Goal: Information Seeking & Learning: Learn about a topic

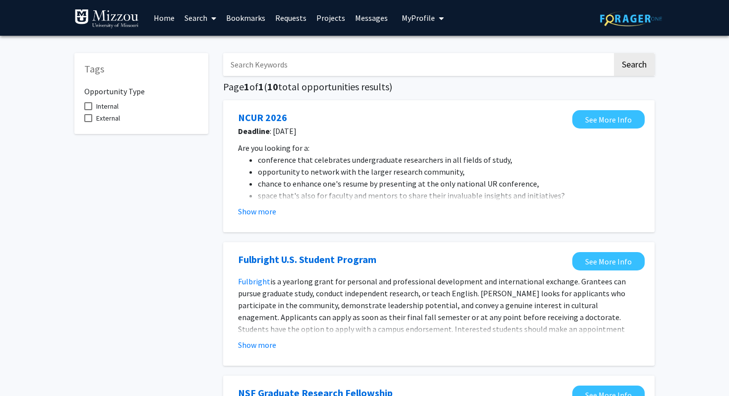
click at [437, 61] on input "Search Keywords" at bounding box center [417, 64] width 389 height 23
type input "[MEDICAL_DATA]"
click at [614, 53] on button "Search" at bounding box center [634, 64] width 41 height 23
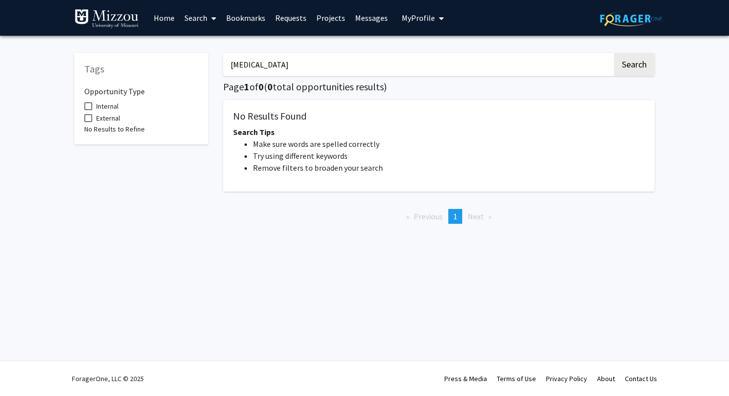
click at [171, 14] on link "Home" at bounding box center [164, 17] width 31 height 35
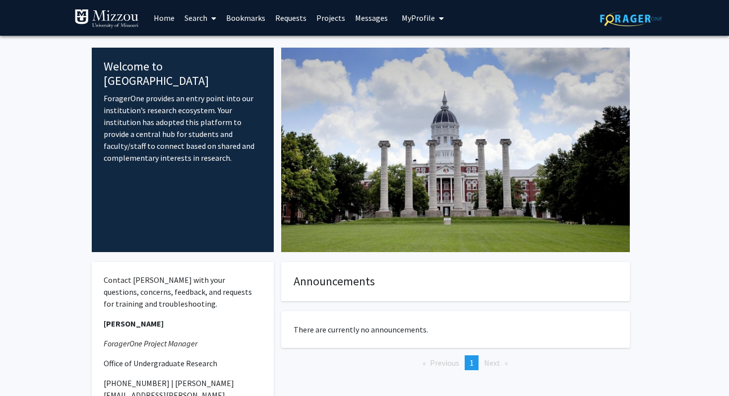
click at [206, 14] on link "Search" at bounding box center [200, 17] width 42 height 35
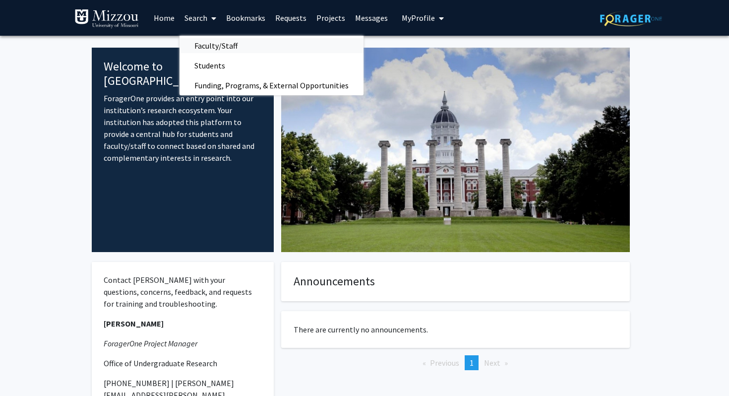
click at [223, 46] on span "Faculty/Staff" at bounding box center [215, 46] width 73 height 20
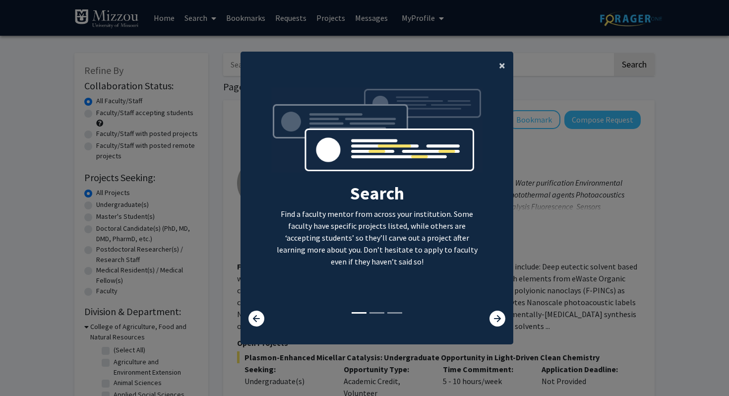
click at [503, 65] on span "×" at bounding box center [502, 64] width 6 height 15
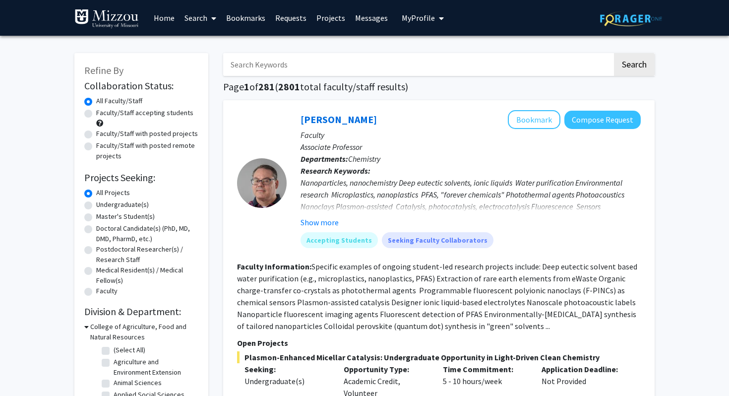
click at [443, 71] on input "Search Keywords" at bounding box center [417, 64] width 389 height 23
type input "[MEDICAL_DATA]"
click at [614, 53] on button "Search" at bounding box center [634, 64] width 41 height 23
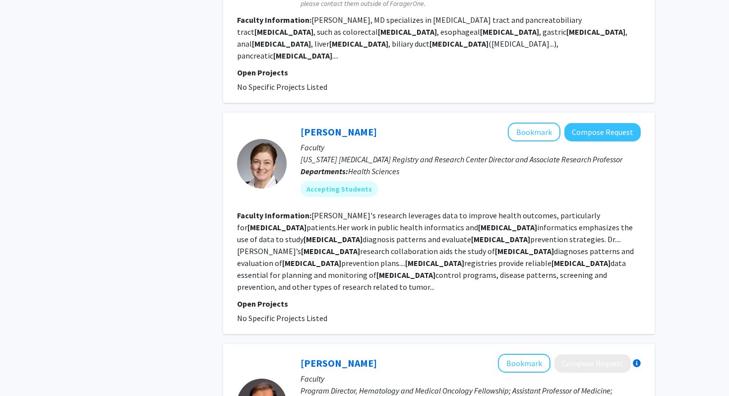
scroll to position [672, 0]
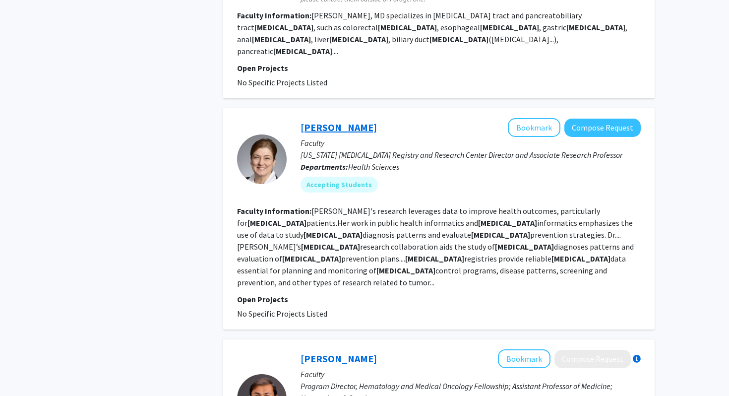
click at [334, 121] on link "[PERSON_NAME]" at bounding box center [338, 127] width 76 height 12
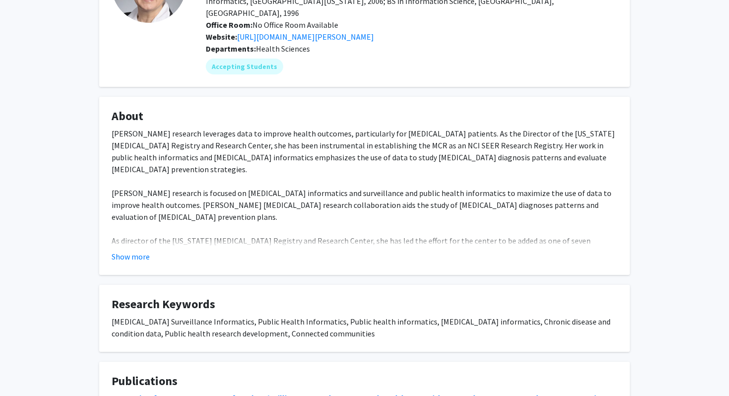
scroll to position [113, 0]
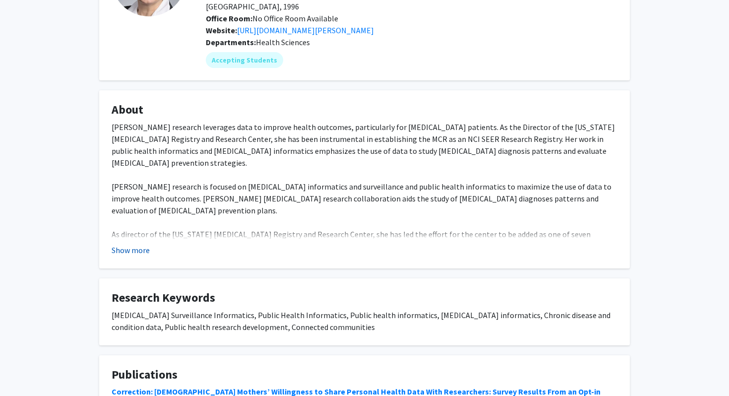
click at [132, 244] on button "Show more" at bounding box center [131, 250] width 38 height 12
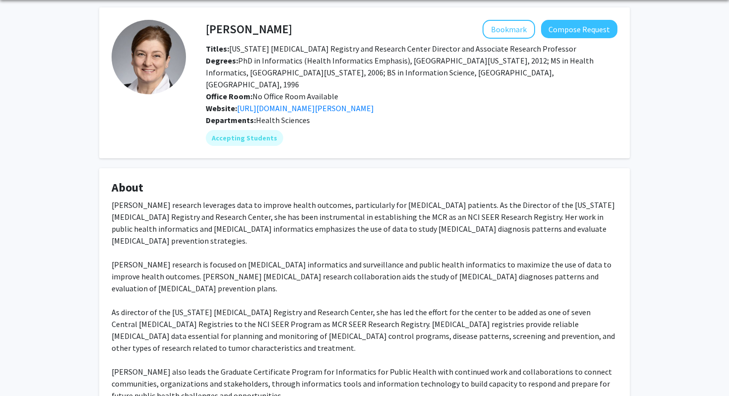
scroll to position [0, 0]
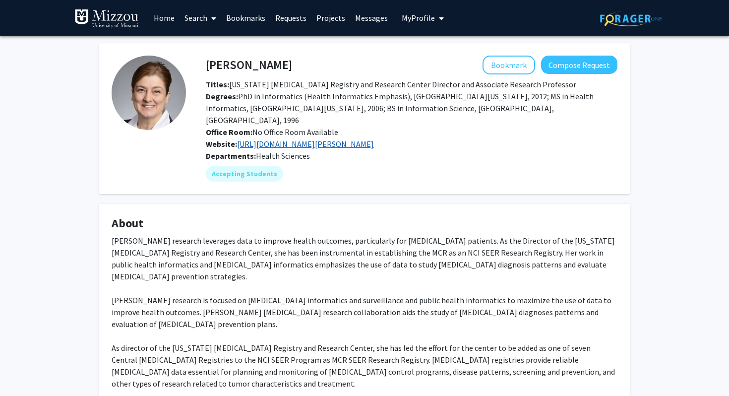
click at [282, 139] on link "[URL][DOMAIN_NAME][PERSON_NAME]" at bounding box center [305, 144] width 137 height 10
click at [247, 170] on div "Accepting Students" at bounding box center [411, 174] width 415 height 20
click at [248, 168] on mat-chip "Accepting Students" at bounding box center [244, 174] width 77 height 16
click at [244, 166] on mat-chip "Accepting Students" at bounding box center [244, 174] width 77 height 16
click at [284, 139] on link "[URL][DOMAIN_NAME][PERSON_NAME]" at bounding box center [305, 144] width 137 height 10
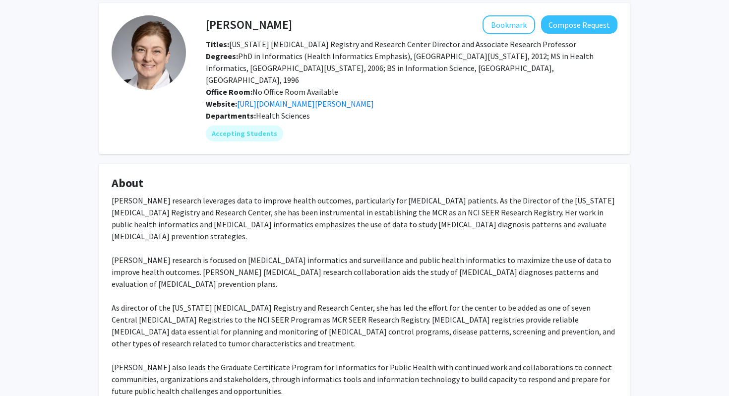
scroll to position [44, 0]
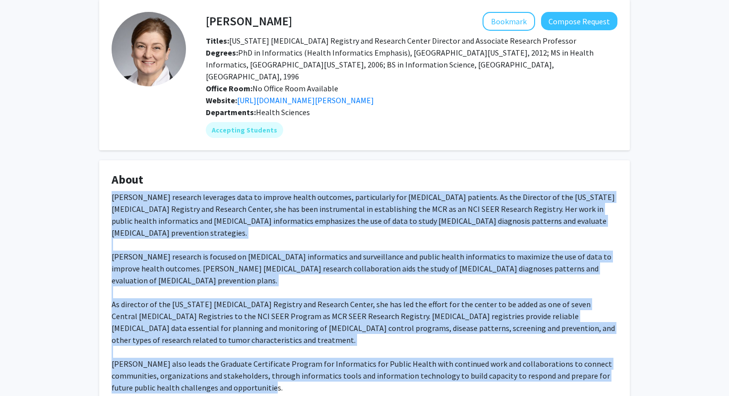
drag, startPoint x: 108, startPoint y: 187, endPoint x: 278, endPoint y: 337, distance: 226.5
click at [278, 337] on fg-card "About [PERSON_NAME] research leverages data to improve health outcomes, particu…" at bounding box center [364, 290] width 530 height 261
copy div "Lo. Ipsumdo's ametcons adipiscin elit se doeiusm tempor incididu, utlaboreetdo …"
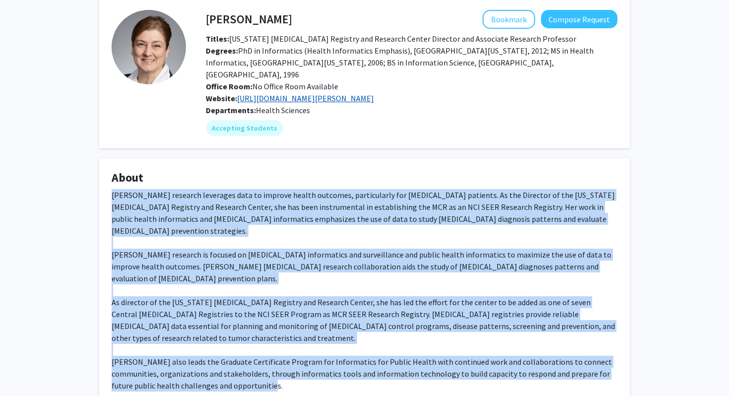
click at [374, 93] on link "[URL][DOMAIN_NAME][PERSON_NAME]" at bounding box center [305, 98] width 137 height 10
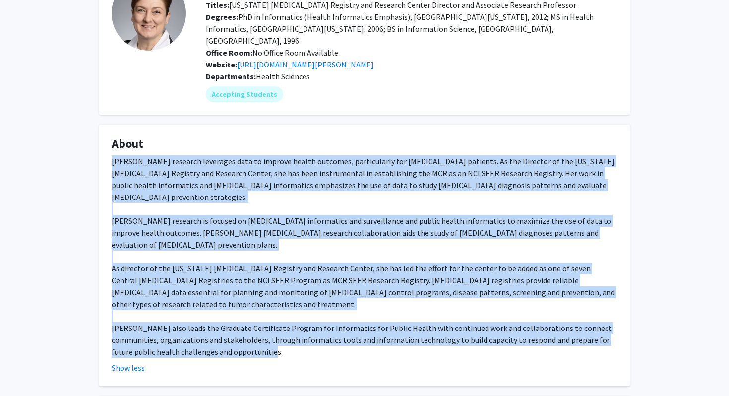
scroll to position [0, 0]
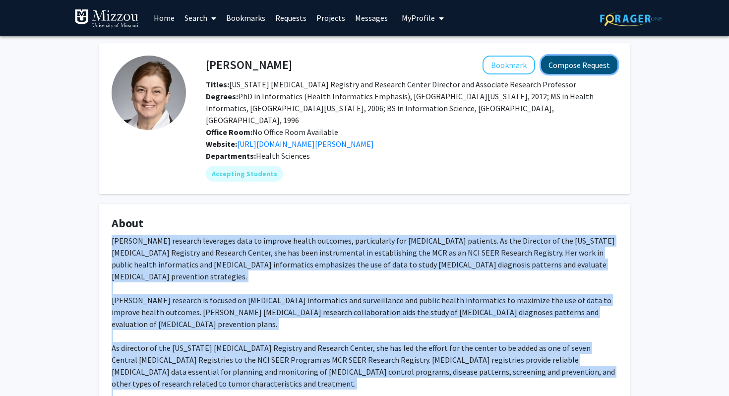
click at [554, 69] on button "Compose Request" at bounding box center [579, 65] width 76 height 18
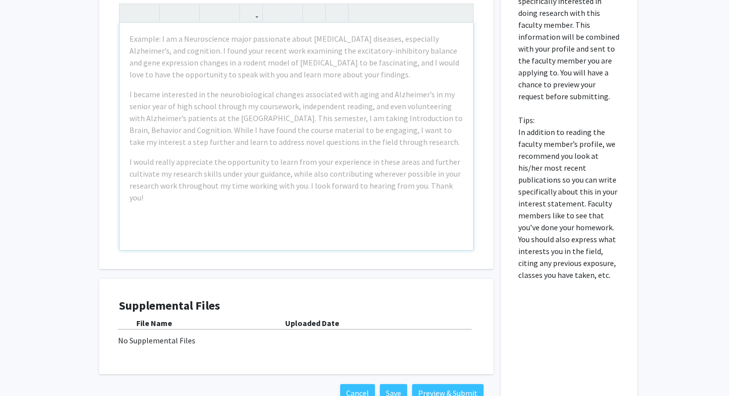
scroll to position [247, 0]
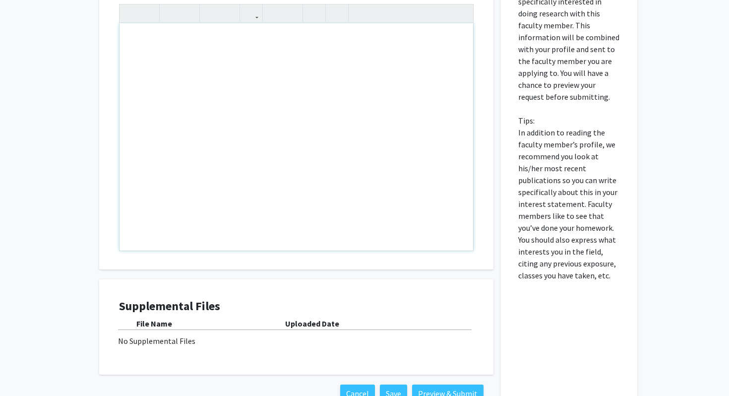
drag, startPoint x: 391, startPoint y: 161, endPoint x: 412, endPoint y: 163, distance: 21.4
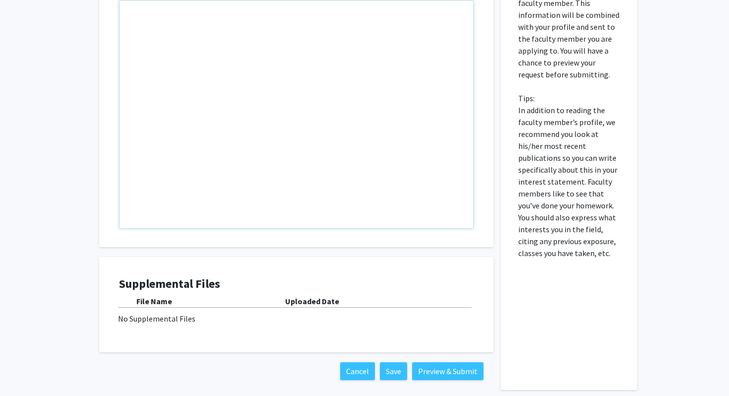
scroll to position [315, 0]
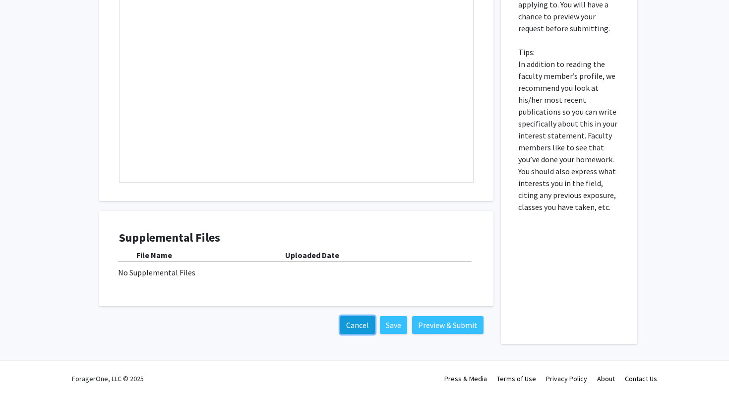
click at [355, 321] on button "Cancel" at bounding box center [357, 325] width 35 height 18
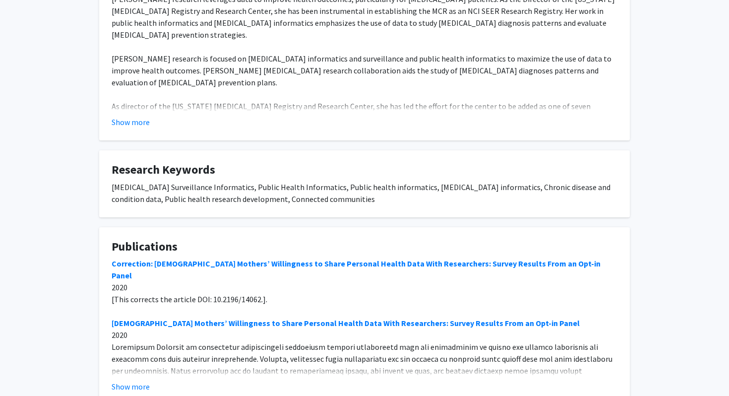
scroll to position [244, 0]
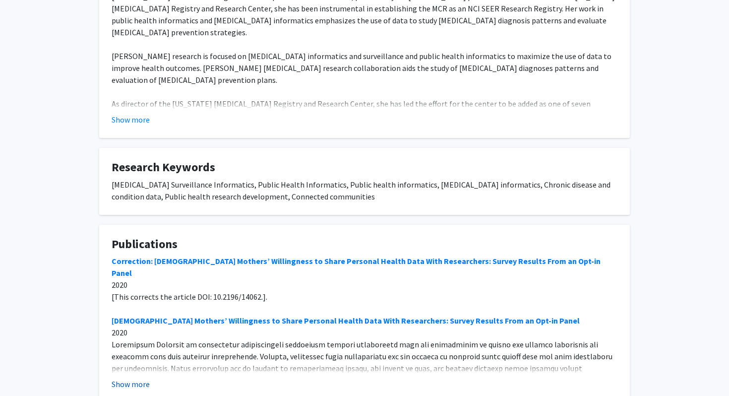
click at [135, 378] on button "Show more" at bounding box center [131, 384] width 38 height 12
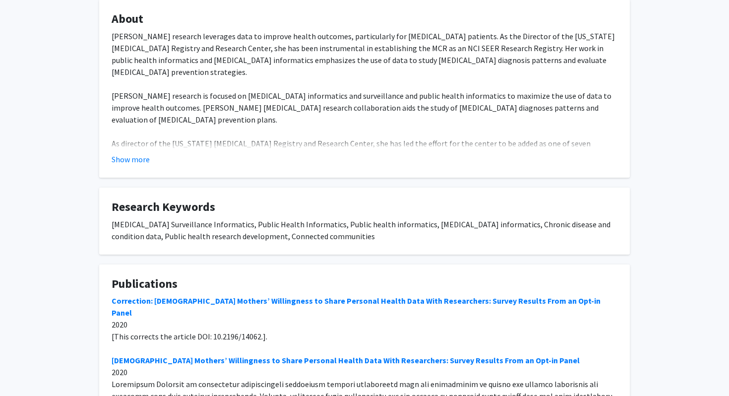
scroll to position [0, 0]
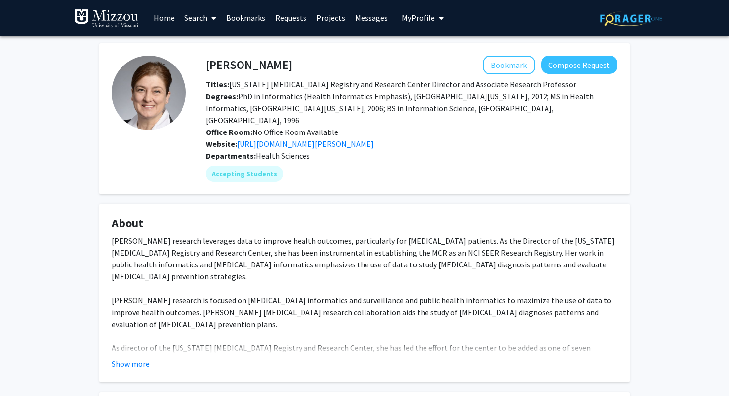
click at [273, 86] on span "Titles: [US_STATE] [MEDICAL_DATA] Registry and Research Center Director and Ass…" at bounding box center [391, 84] width 370 height 10
click at [568, 70] on button "Compose Request" at bounding box center [579, 65] width 76 height 18
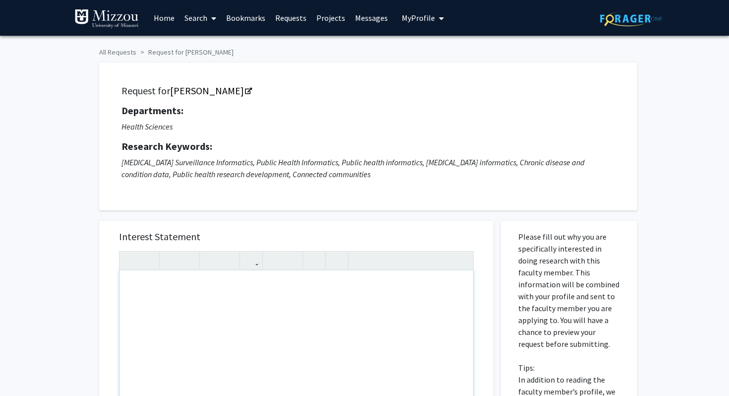
click at [310, 305] on div "Note to users with screen readers: Please press Alt+0 or Option+0 to deactivate…" at bounding box center [295, 383] width 353 height 227
paste div "Note to users with screen readers: Please press Alt+0 or Option+0 to deactivate…"
type textarea "<l>Ipsu Do. Sitamet, </c><a>El sedd ei Tempo Incidi, utl E’d m Aliquaenim Admin…"
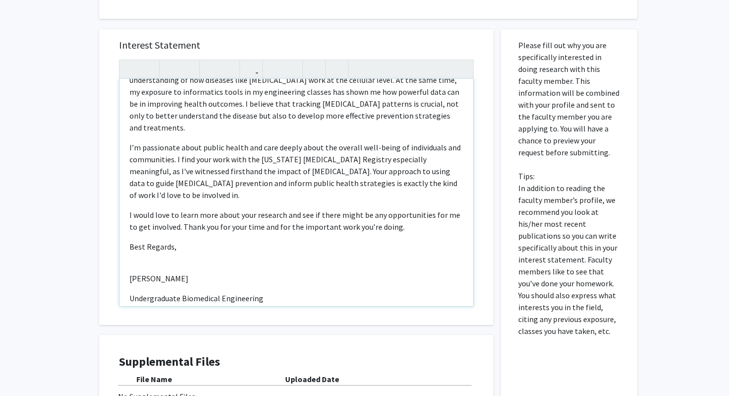
scroll to position [203, 0]
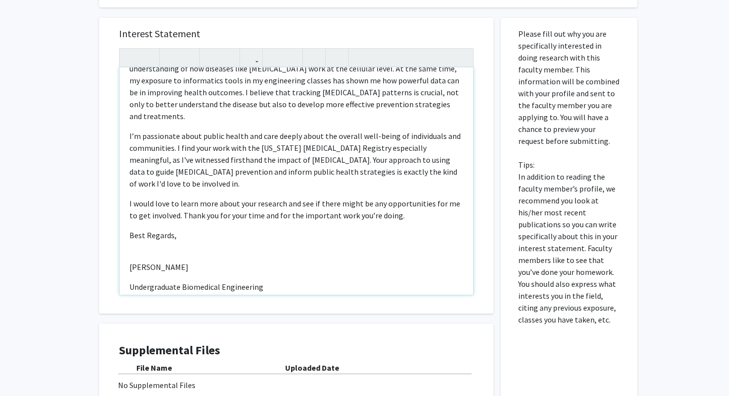
click at [131, 224] on div "Dear [PERSON_NAME], My name is [PERSON_NAME], and I’m a Biomedical Engineering…" at bounding box center [295, 180] width 353 height 227
click at [130, 261] on p "[PERSON_NAME]" at bounding box center [296, 267] width 334 height 12
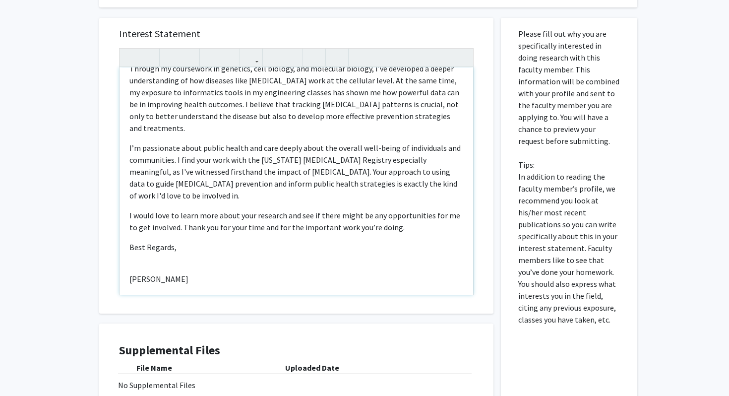
type textarea "<l>Ipsu Do. Sitamet, </c><a>El sedd ei Tempo Incidi, utl E’d m Aliquaenim Admin…"
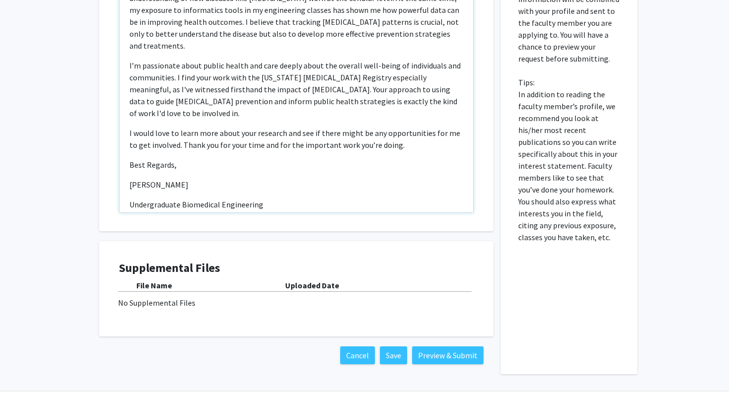
scroll to position [315, 0]
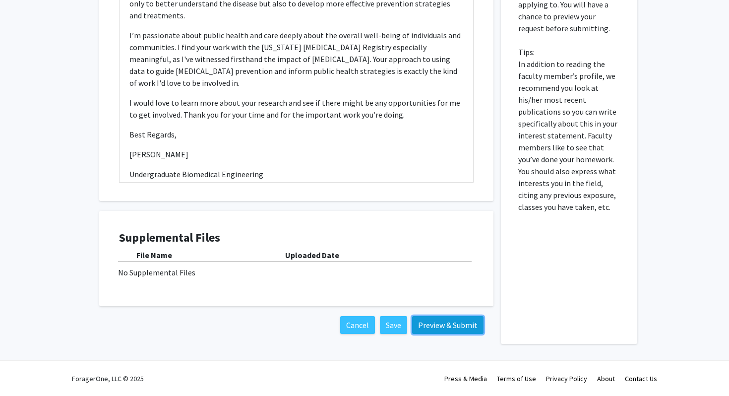
click at [422, 323] on button "Preview & Submit" at bounding box center [447, 325] width 71 height 18
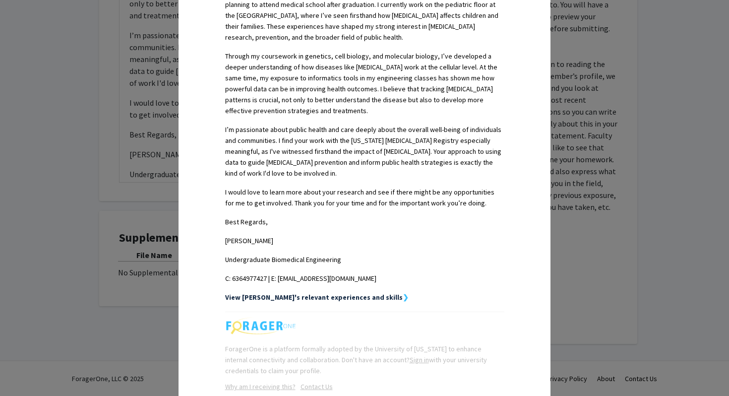
scroll to position [318, 0]
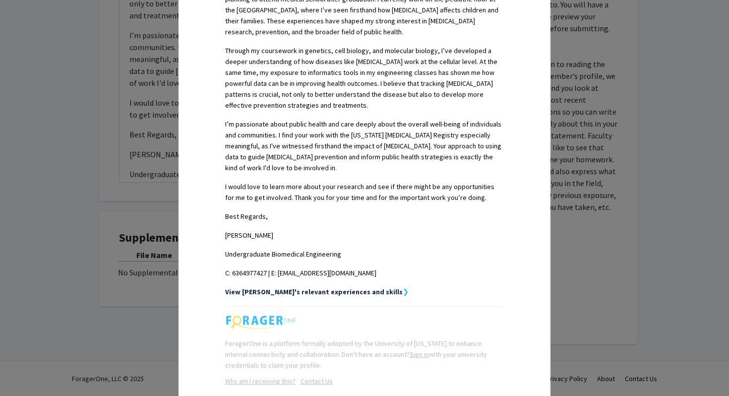
click at [356, 287] on strong "View [PERSON_NAME]'s relevant experiences and skills" at bounding box center [313, 291] width 177 height 9
click at [343, 287] on strong "View [PERSON_NAME]'s relevant experiences and skills" at bounding box center [313, 291] width 177 height 9
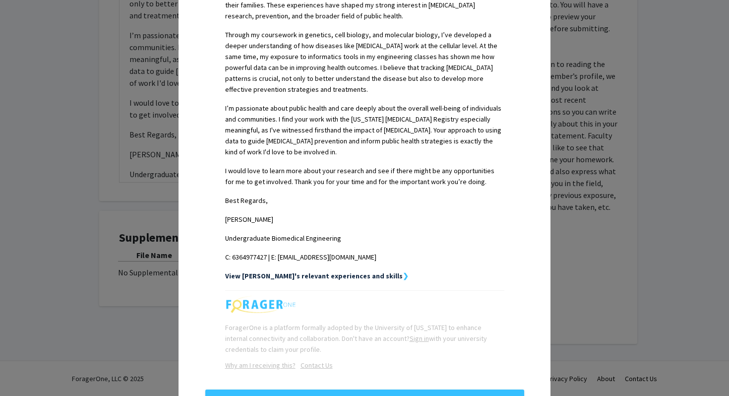
scroll to position [349, 0]
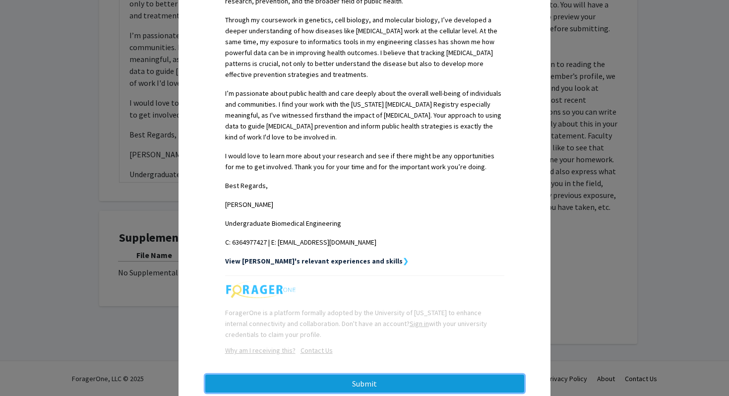
click at [349, 374] on button "Submit" at bounding box center [364, 383] width 319 height 18
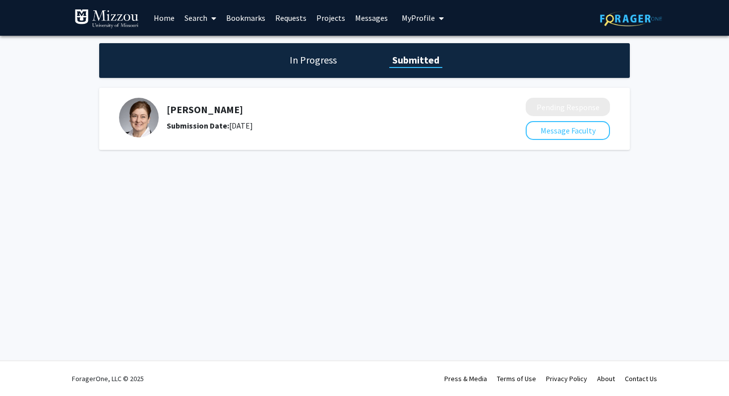
click at [324, 71] on div "In Progress Submitted" at bounding box center [364, 60] width 530 height 35
click at [315, 63] on h1 "In Progress" at bounding box center [312, 60] width 53 height 14
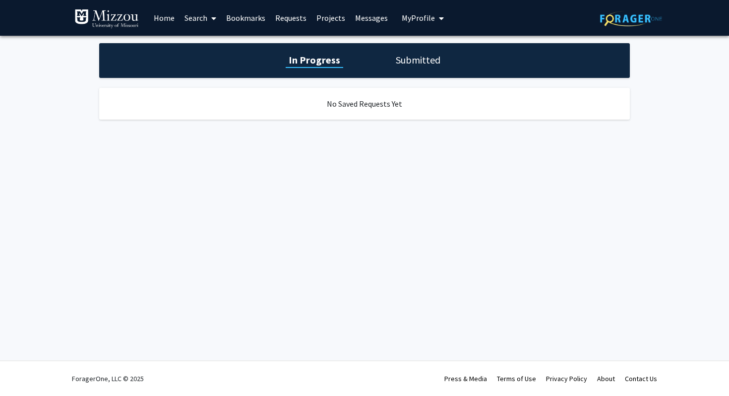
click at [156, 8] on link "Home" at bounding box center [164, 17] width 31 height 35
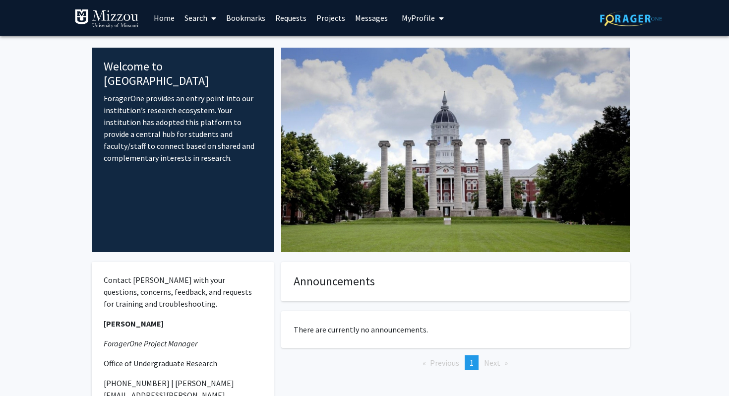
click at [198, 12] on link "Search" at bounding box center [200, 17] width 42 height 35
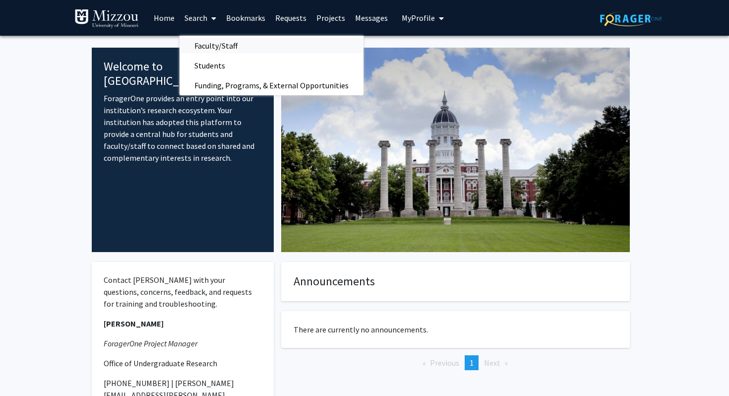
click at [212, 43] on span "Faculty/Staff" at bounding box center [215, 46] width 73 height 20
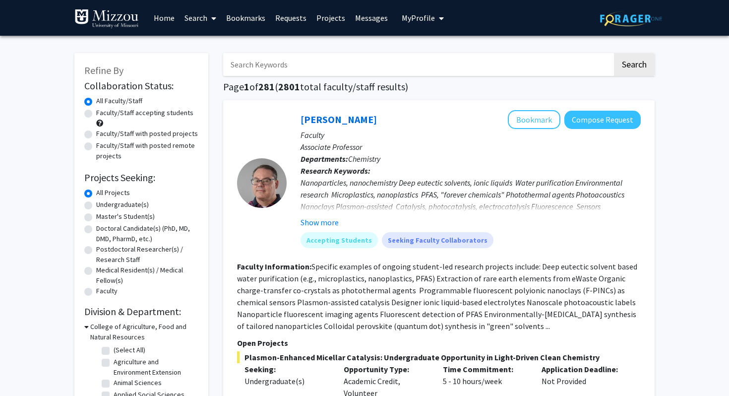
click at [292, 65] on input "Search Keywords" at bounding box center [417, 64] width 389 height 23
type input "b"
click at [380, 108] on div "[PERSON_NAME] Bookmark Compose Request Faculty Associate Professor Departments:…" at bounding box center [438, 360] width 431 height 521
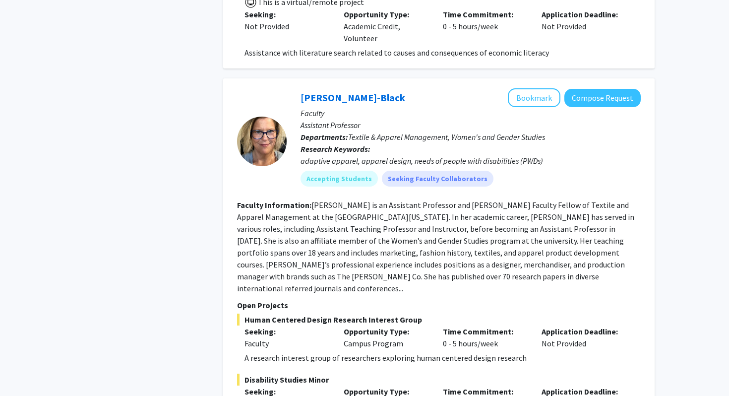
scroll to position [5041, 0]
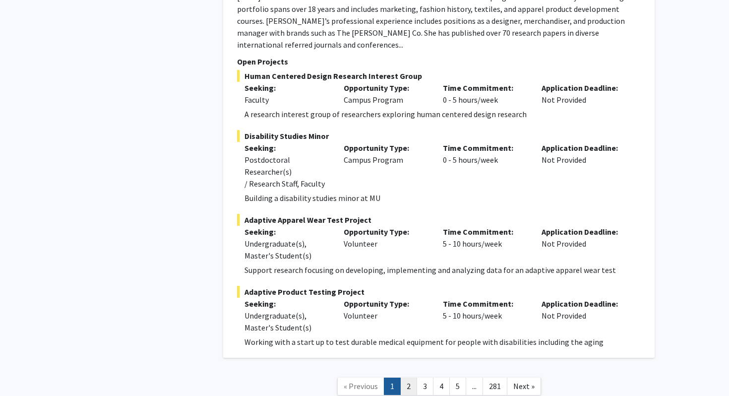
click at [405, 377] on link "2" at bounding box center [408, 385] width 17 height 17
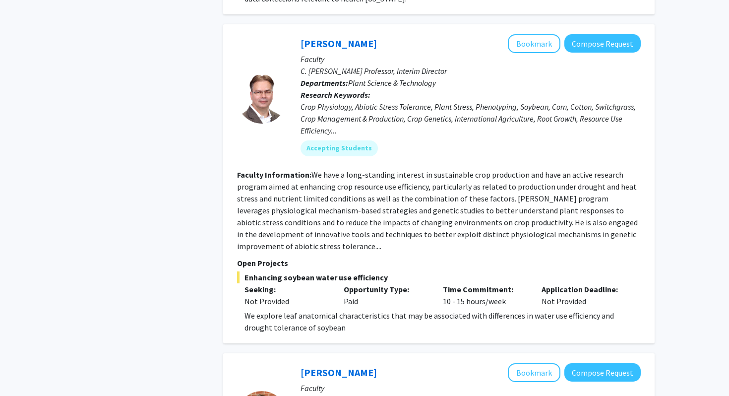
scroll to position [3024, 0]
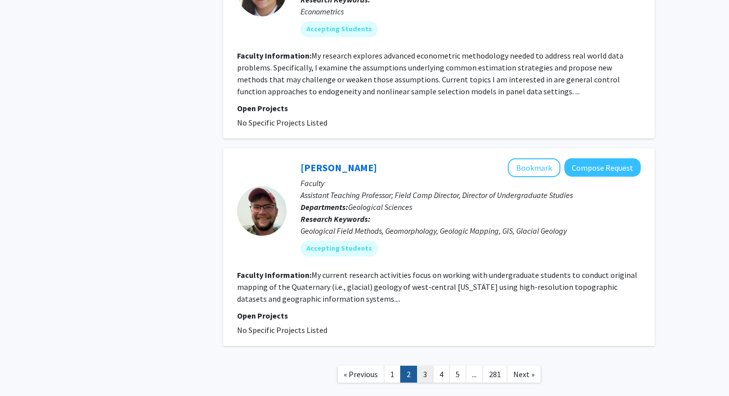
click at [426, 365] on link "3" at bounding box center [424, 373] width 17 height 17
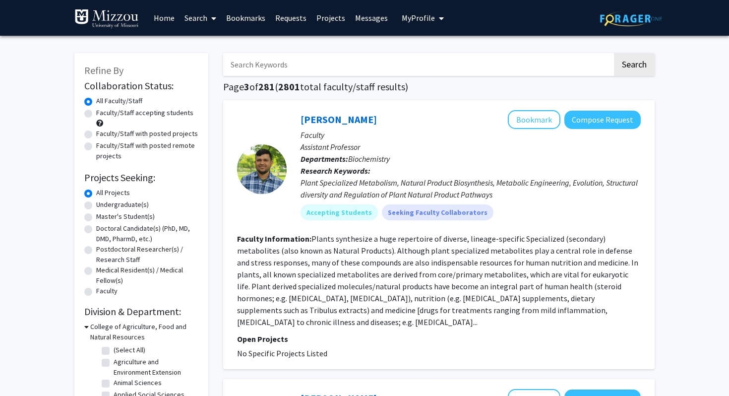
click at [124, 203] on label "Undergraduate(s)" at bounding box center [122, 204] width 53 height 10
click at [103, 203] on input "Undergraduate(s)" at bounding box center [99, 202] width 6 height 6
radio input "true"
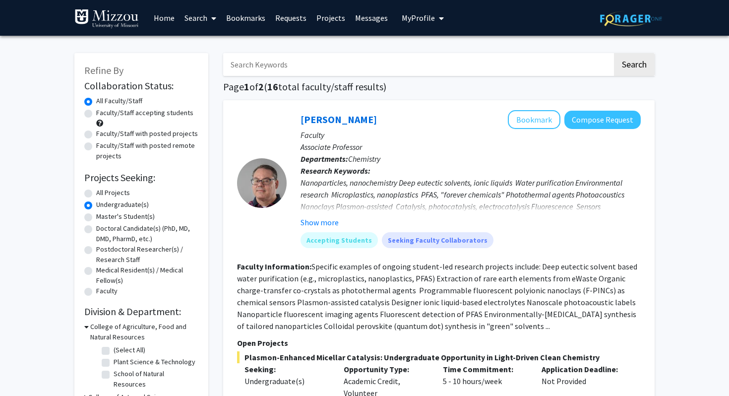
click at [312, 65] on input "Search Keywords" at bounding box center [417, 64] width 389 height 23
type input "paid"
click at [614, 53] on button "Search" at bounding box center [634, 64] width 41 height 23
radio input "true"
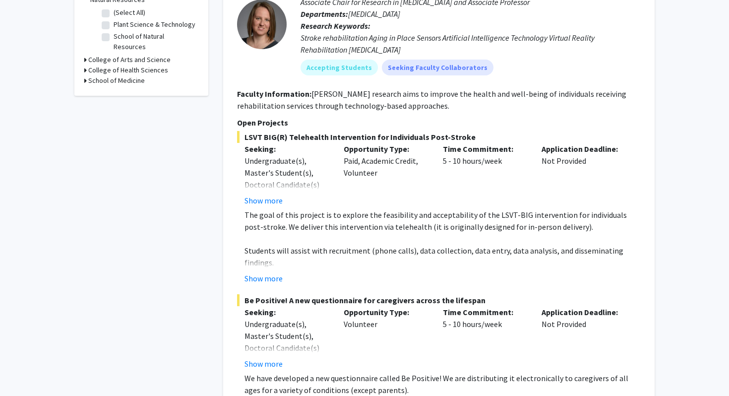
scroll to position [41, 0]
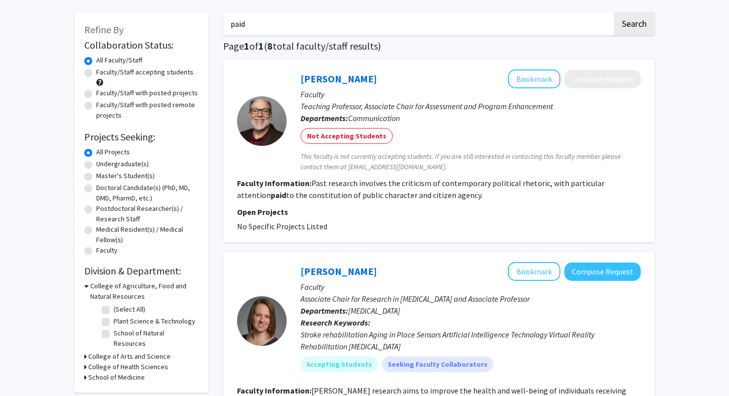
click at [130, 163] on label "Undergraduate(s)" at bounding box center [122, 164] width 53 height 10
click at [103, 163] on input "Undergraduate(s)" at bounding box center [99, 162] width 6 height 6
radio input "true"
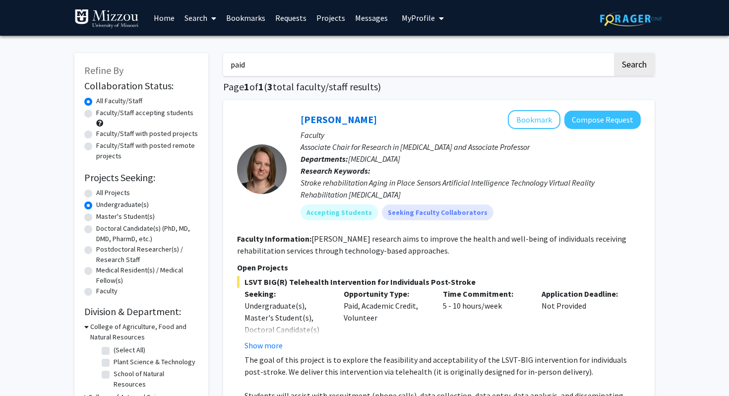
click at [288, 61] on input "paid" at bounding box center [417, 64] width 389 height 23
type input "biomedical"
click at [614, 53] on button "Search" at bounding box center [634, 64] width 41 height 23
radio input "true"
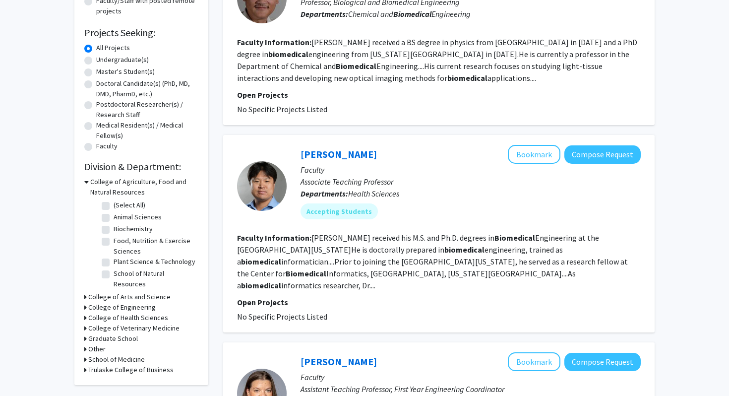
scroll to position [150, 0]
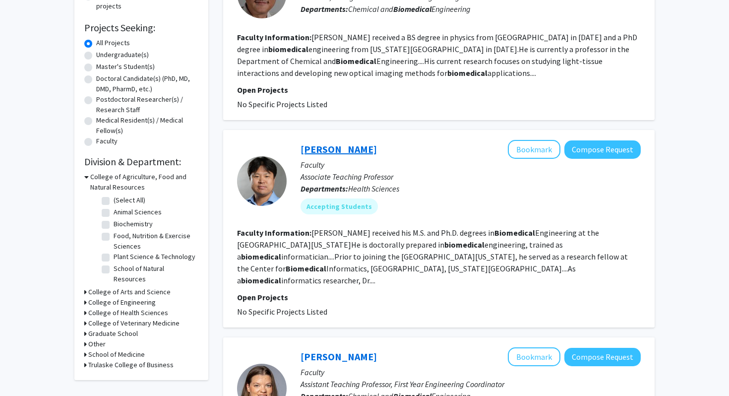
click at [326, 149] on link "[PERSON_NAME]" at bounding box center [338, 149] width 76 height 12
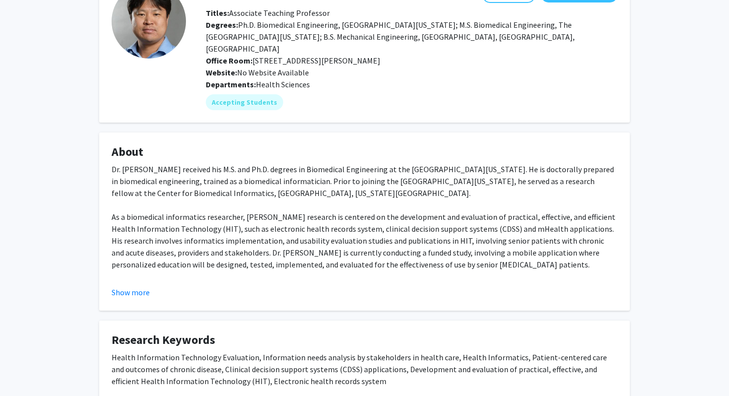
scroll to position [73, 0]
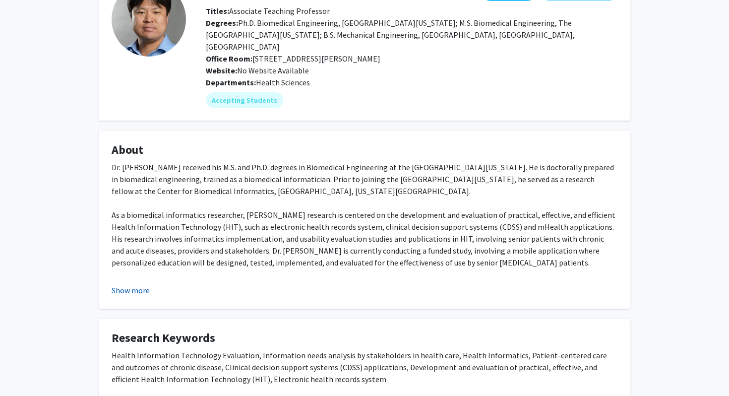
click at [132, 284] on button "Show more" at bounding box center [131, 290] width 38 height 12
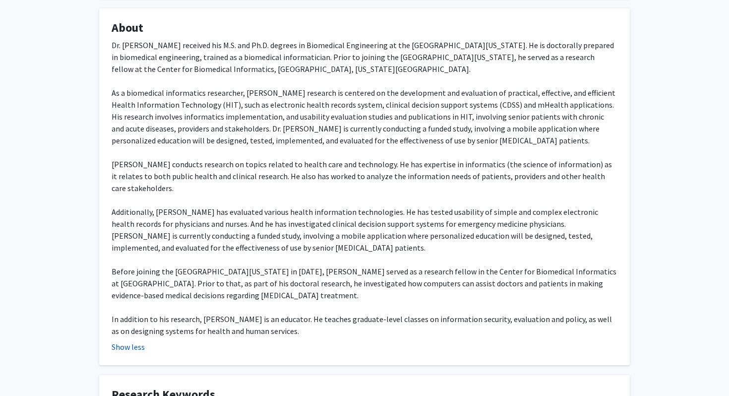
scroll to position [198, 0]
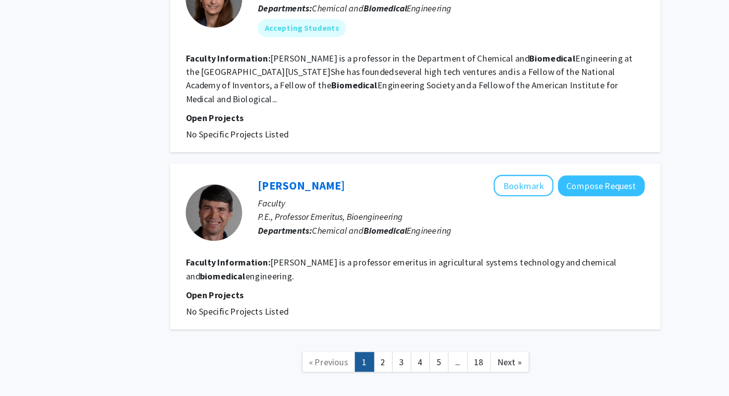
scroll to position [1614, 0]
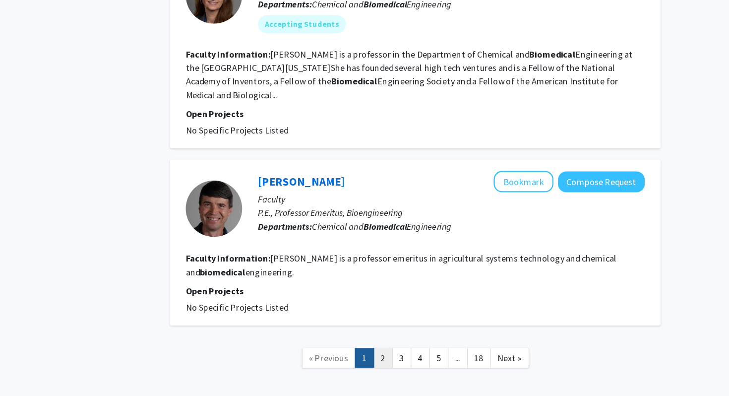
click at [412, 353] on link "2" at bounding box center [410, 361] width 17 height 17
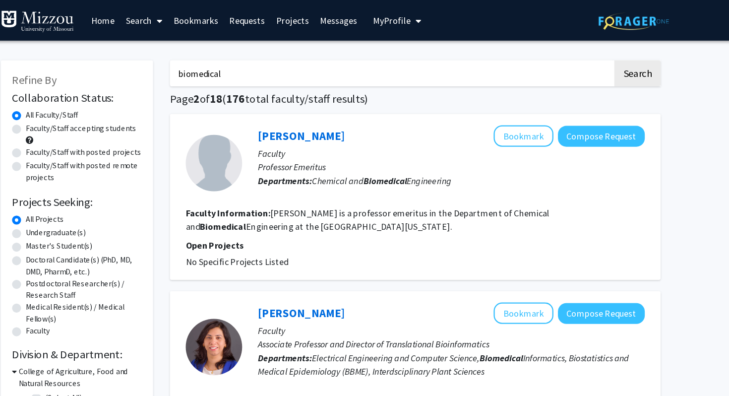
click at [407, 63] on input "biomedical" at bounding box center [417, 64] width 389 height 23
type input "disabilities"
click at [614, 53] on button "Search" at bounding box center [634, 64] width 41 height 23
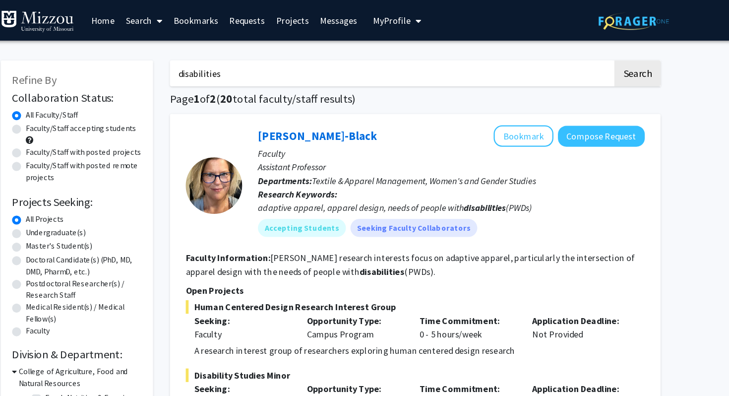
click at [163, 115] on label "Faculty/Staff accepting students" at bounding box center [144, 113] width 97 height 10
click at [103, 114] on input "Faculty/Staff accepting students" at bounding box center [99, 111] width 6 height 6
radio input "true"
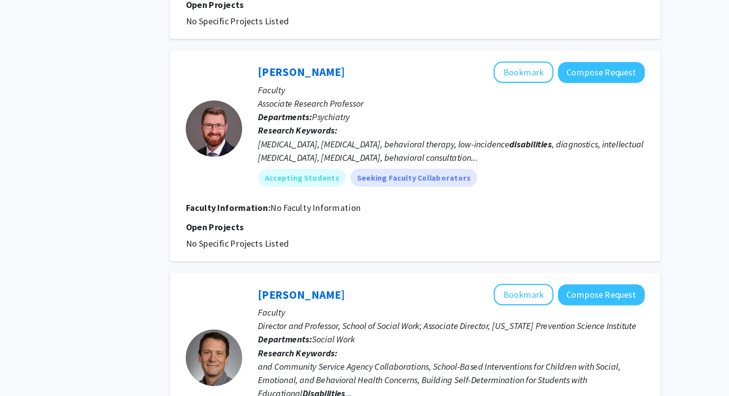
scroll to position [1250, 0]
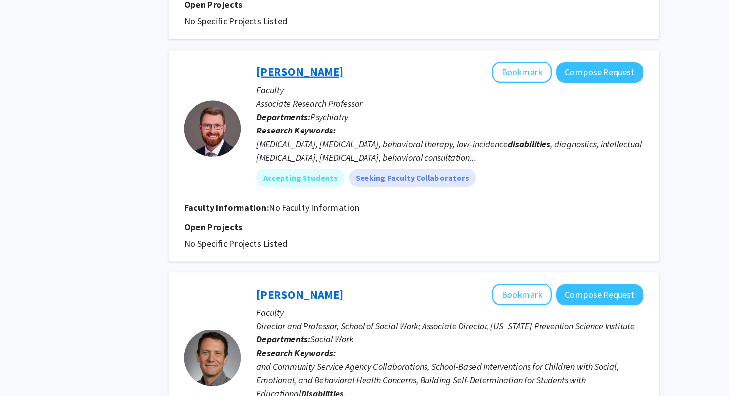
click at [317, 57] on link "[PERSON_NAME]" at bounding box center [338, 63] width 76 height 12
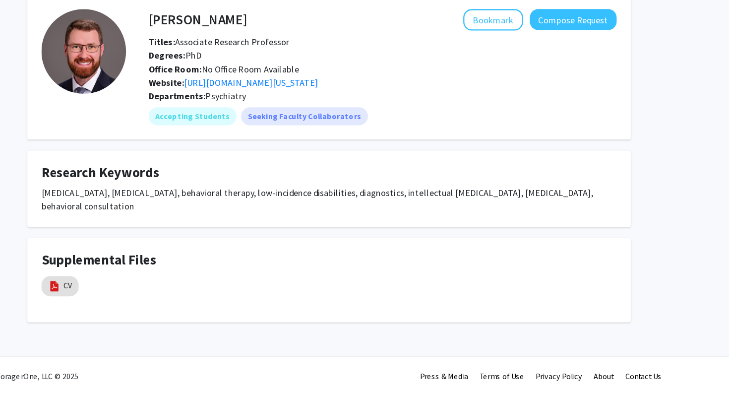
click at [321, 125] on div "Website: [URL][DOMAIN_NAME][US_STATE]" at bounding box center [411, 120] width 426 height 12
click at [319, 121] on link "[URL][DOMAIN_NAME][US_STATE]" at bounding box center [296, 120] width 118 height 10
click at [126, 294] on img at bounding box center [122, 298] width 11 height 11
click at [127, 298] on img at bounding box center [122, 298] width 11 height 11
click at [134, 298] on link "CV" at bounding box center [134, 298] width 7 height 10
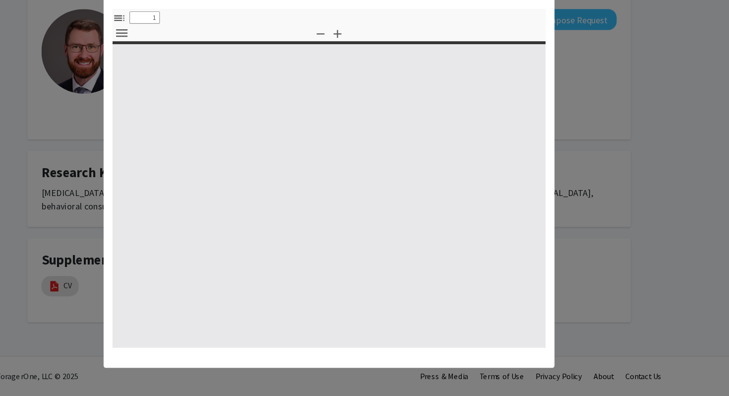
select select "custom"
type input "0"
select select "custom"
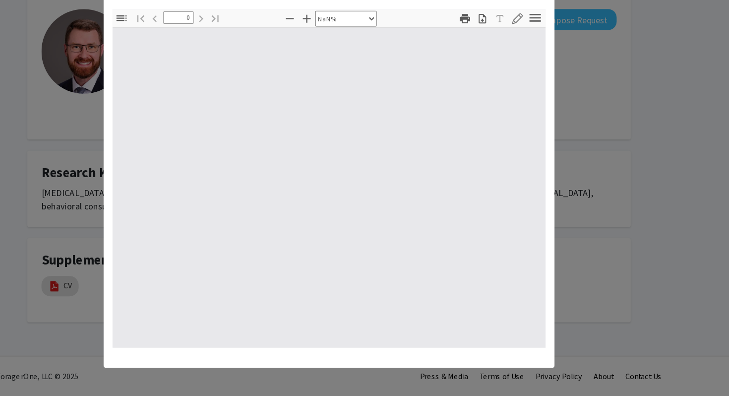
type input "1"
select select "auto"
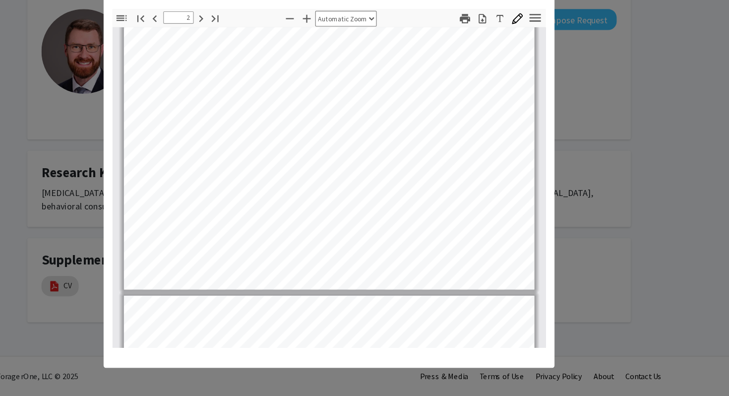
scroll to position [175, 0]
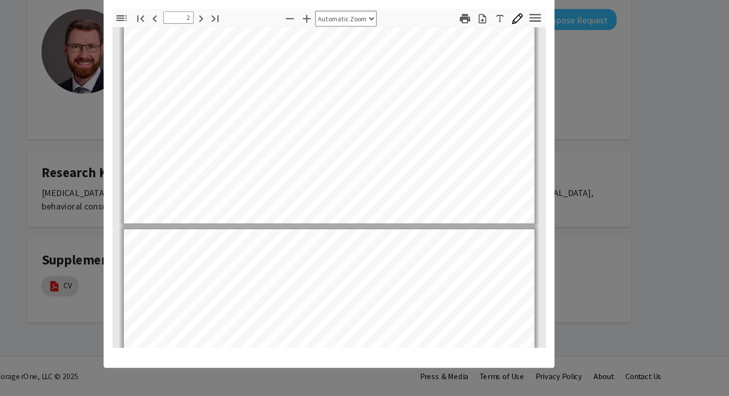
type input "1"
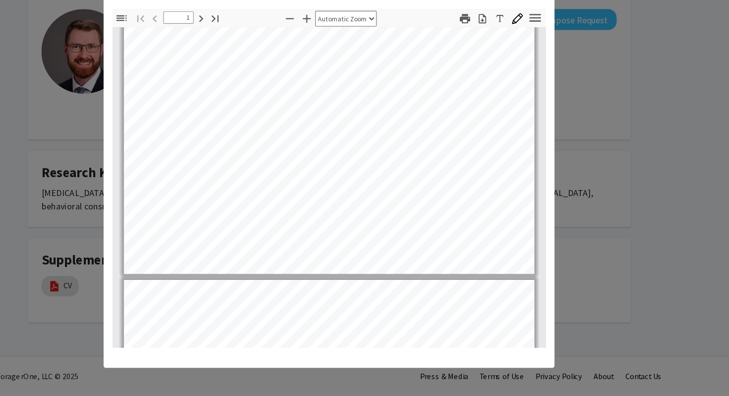
scroll to position [267, 0]
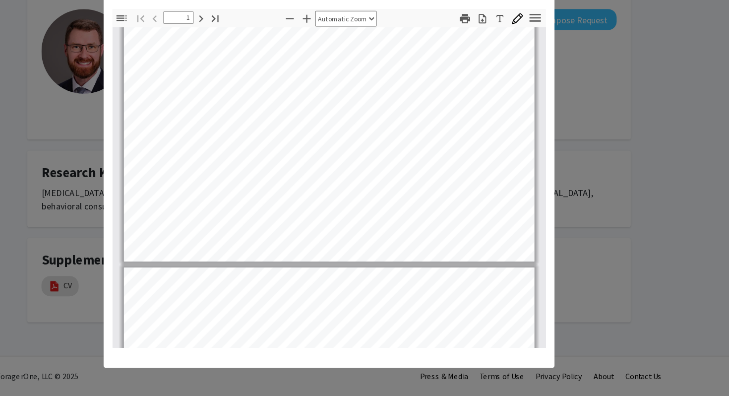
click at [161, 134] on modal-container "Viewing CV × Thumbnails Document Outline Attachments Layers Current Outline Ite…" at bounding box center [364, 198] width 729 height 396
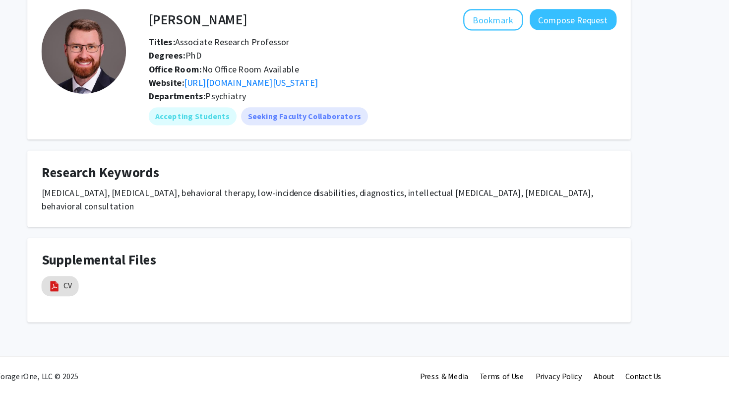
scroll to position [0, 0]
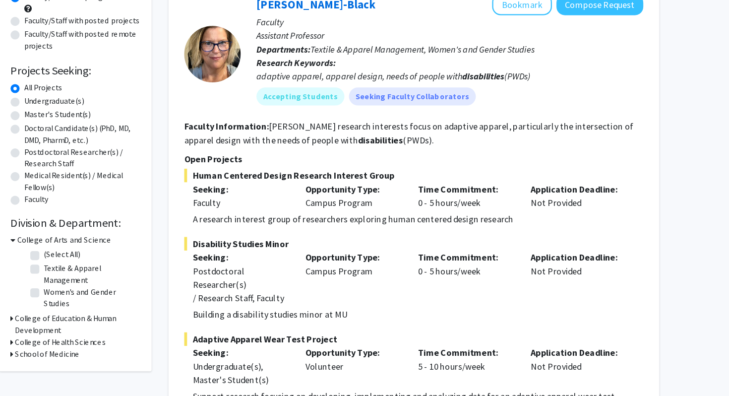
scroll to position [69, 0]
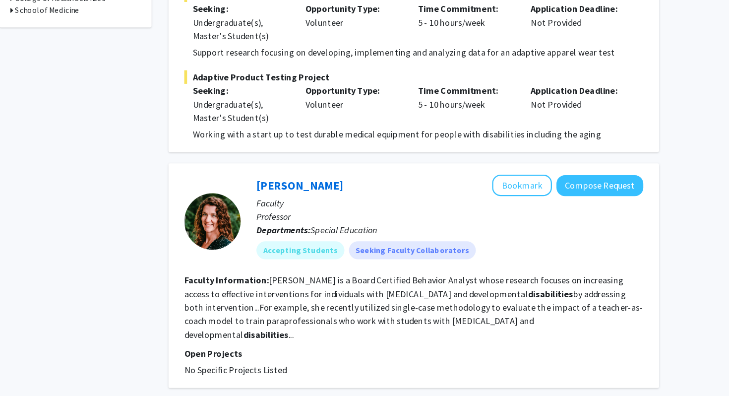
scroll to position [373, 0]
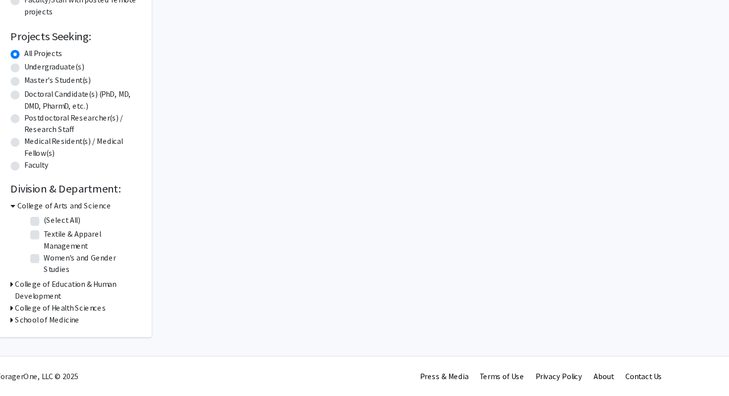
radio input "true"
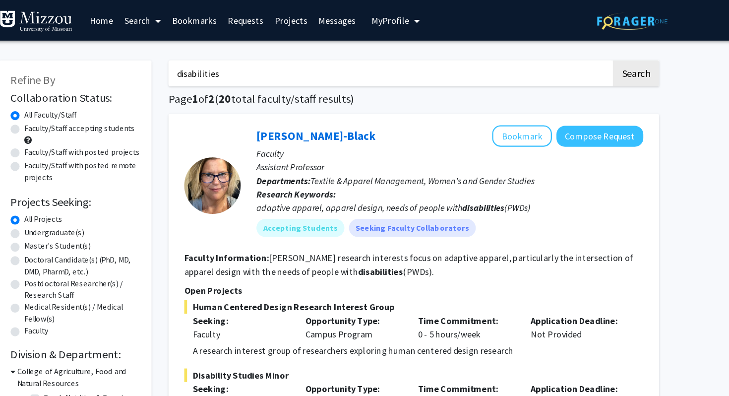
click at [327, 66] on input "disabilities" at bounding box center [417, 64] width 389 height 23
type input "public health"
click at [614, 53] on button "Search" at bounding box center [634, 64] width 41 height 23
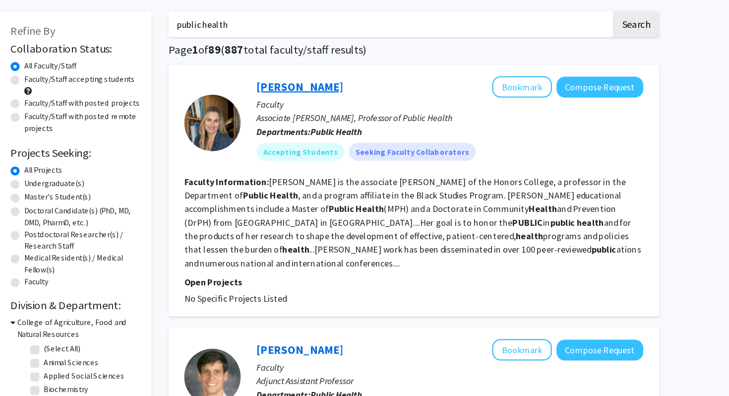
click at [329, 119] on link "[PERSON_NAME]" at bounding box center [338, 119] width 76 height 12
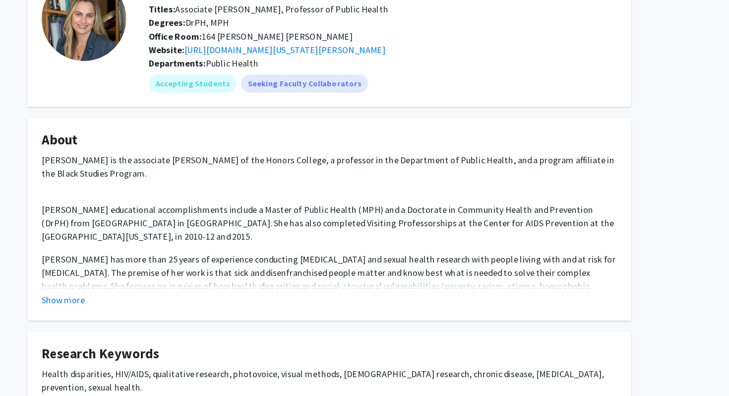
scroll to position [29, 0]
click at [129, 311] on button "Show more" at bounding box center [131, 310] width 38 height 12
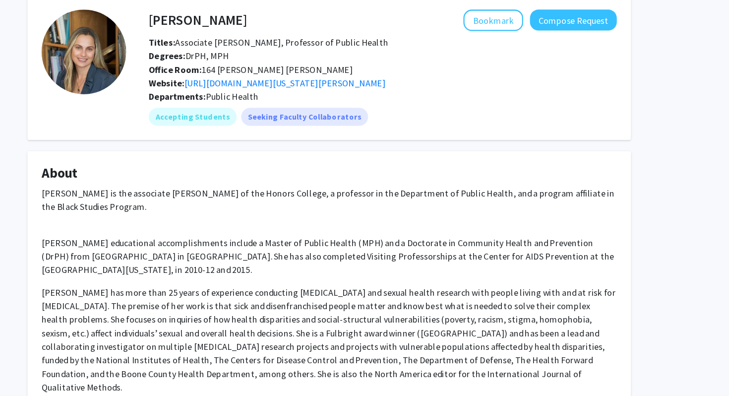
scroll to position [45, 0]
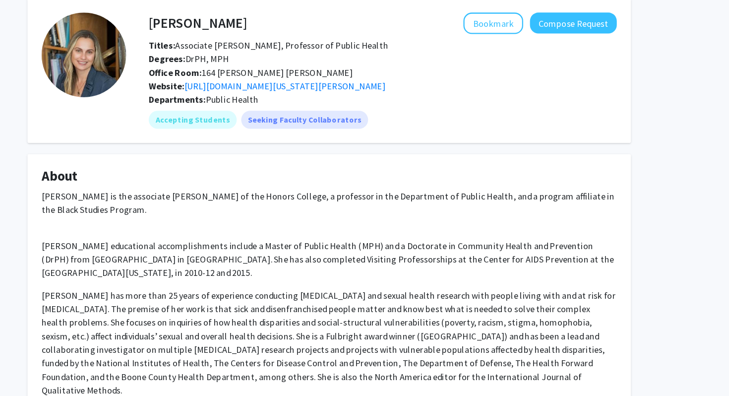
click at [138, 67] on img at bounding box center [149, 48] width 74 height 74
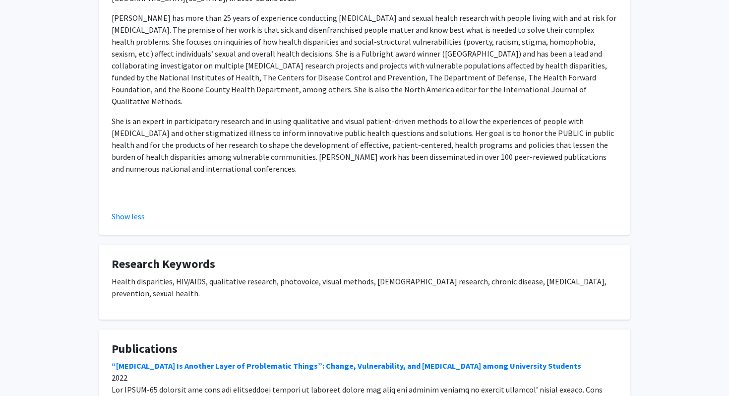
scroll to position [434, 0]
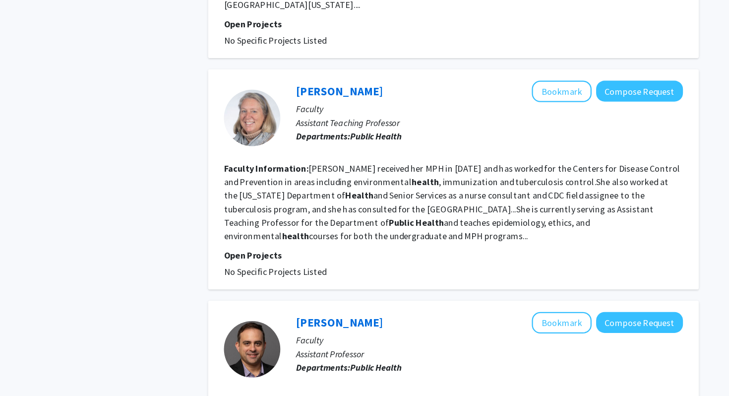
scroll to position [1611, 0]
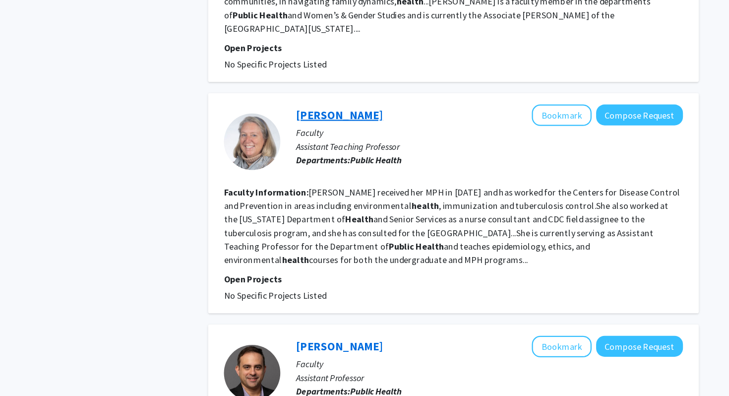
click at [355, 122] on link "[PERSON_NAME]" at bounding box center [338, 128] width 76 height 12
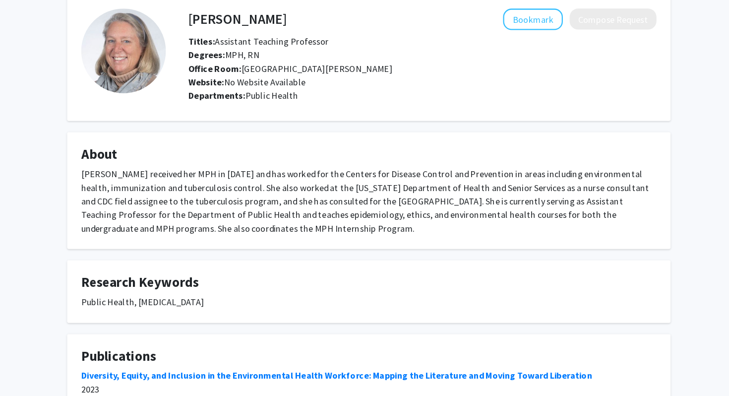
scroll to position [3, 0]
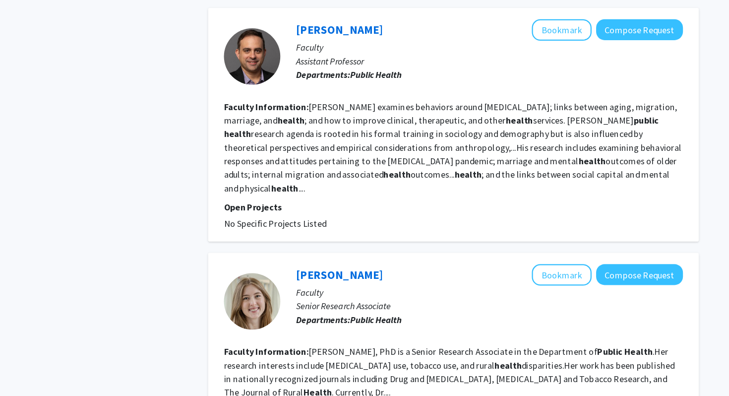
scroll to position [1938, 0]
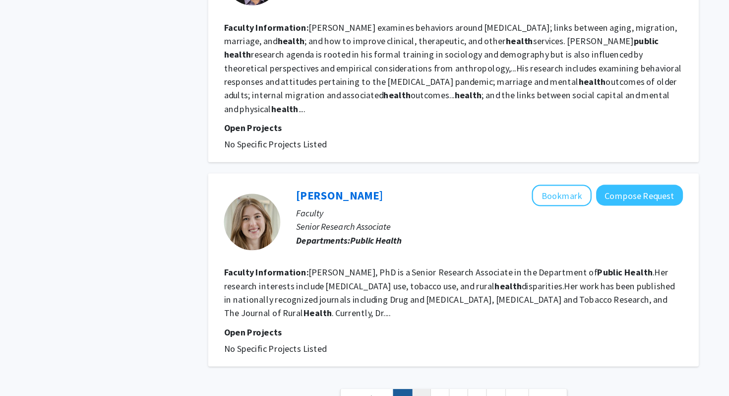
click at [409, 389] on link "2" at bounding box center [410, 397] width 17 height 17
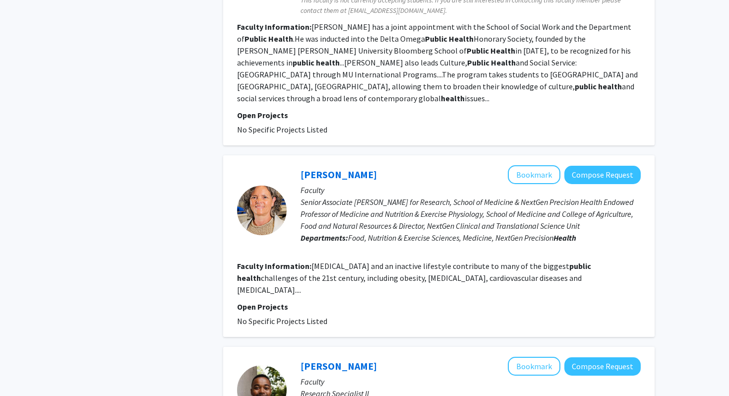
scroll to position [747, 0]
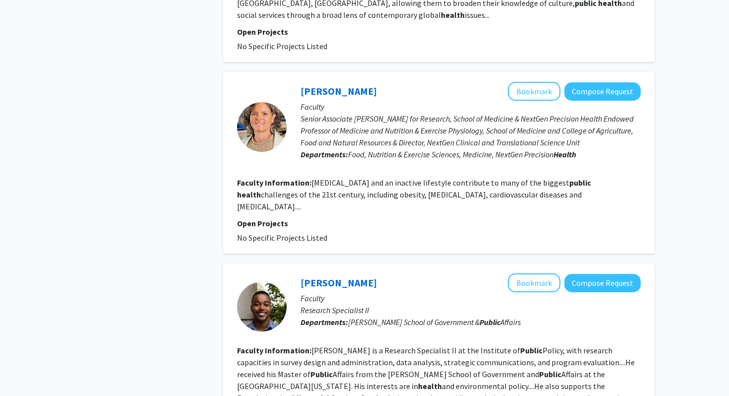
click at [354, 176] on section "Faculty Information: [MEDICAL_DATA] and an inactive lifestyle contribute to man…" at bounding box center [438, 194] width 403 height 36
click at [336, 85] on link "[PERSON_NAME]" at bounding box center [338, 91] width 76 height 12
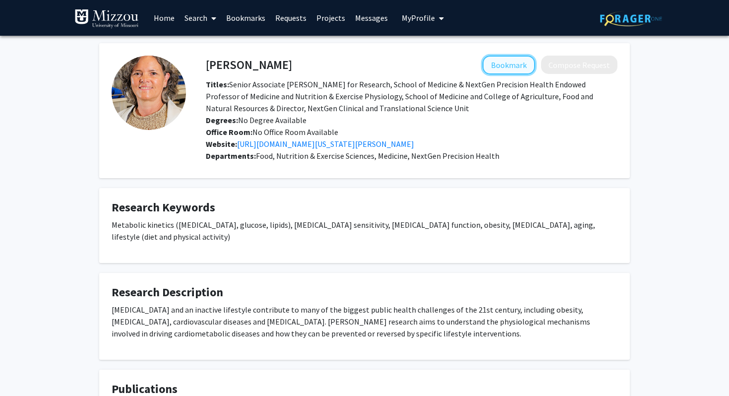
click at [510, 64] on button "Bookmark" at bounding box center [508, 65] width 53 height 19
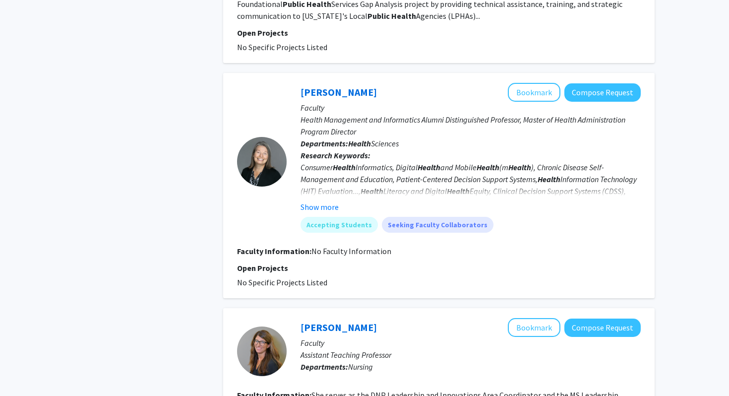
scroll to position [1164, 0]
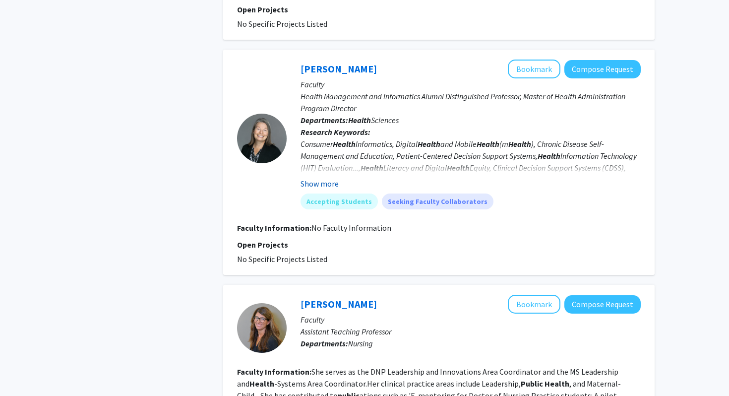
click at [323, 177] on button "Show more" at bounding box center [319, 183] width 38 height 12
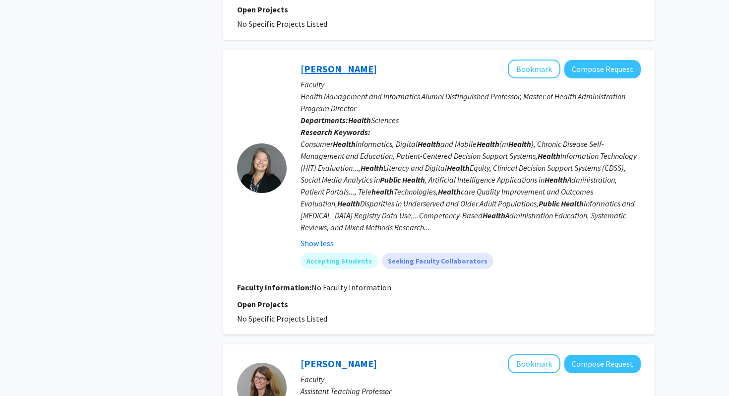
click at [337, 62] on link "[PERSON_NAME]" at bounding box center [338, 68] width 76 height 12
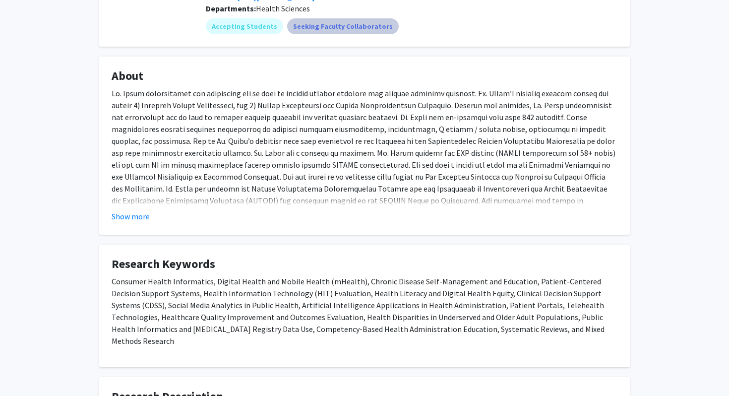
scroll to position [160, 0]
click at [120, 219] on button "Show more" at bounding box center [131, 216] width 38 height 12
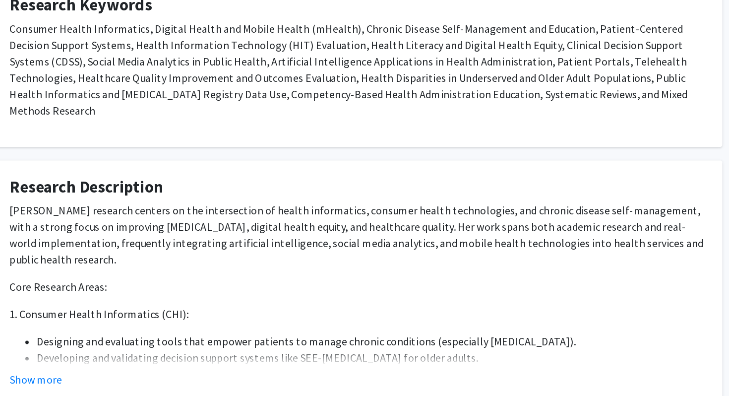
scroll to position [453, 0]
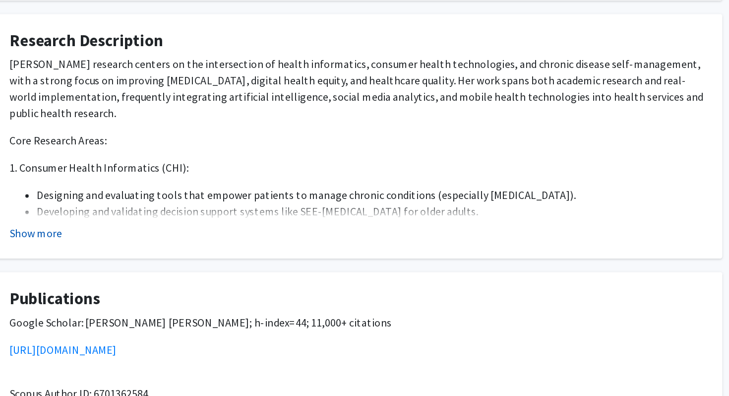
click at [146, 271] on button "Show more" at bounding box center [131, 277] width 38 height 12
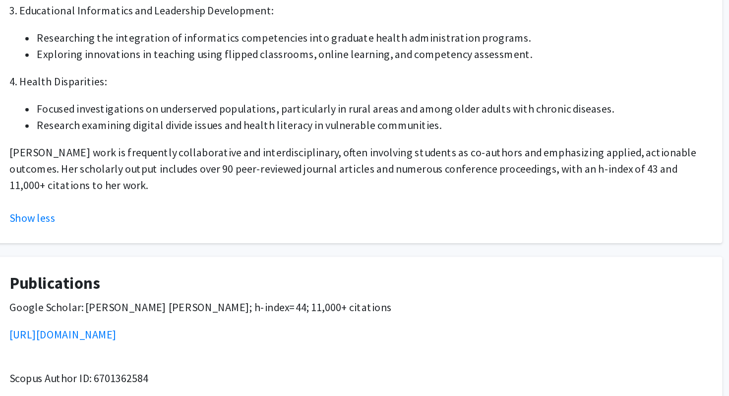
scroll to position [797, 0]
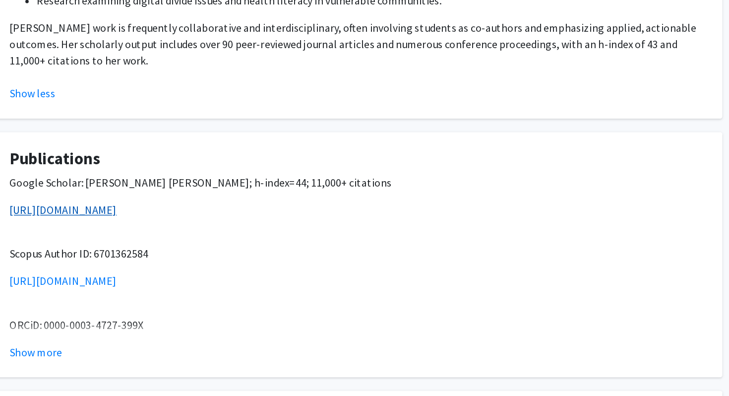
click at [182, 255] on link "[URL][DOMAIN_NAME]" at bounding box center [151, 260] width 78 height 10
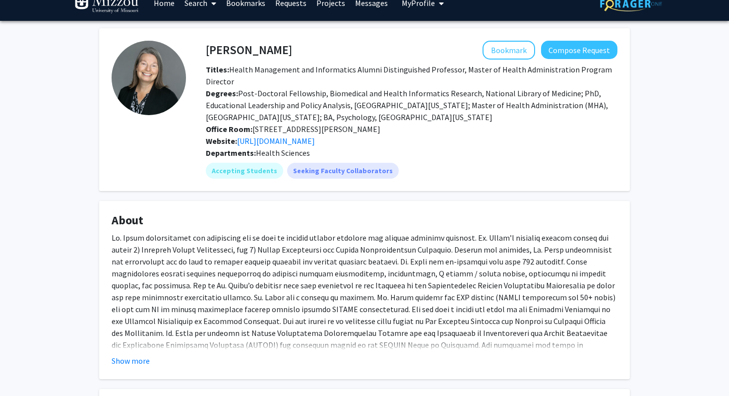
scroll to position [14, 0]
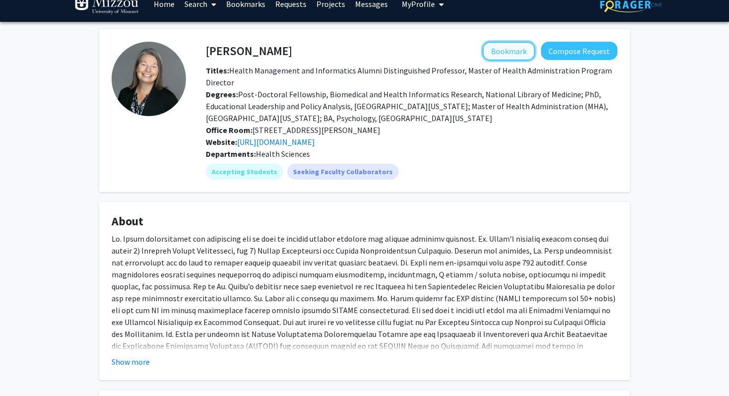
click at [508, 57] on button "Bookmark" at bounding box center [508, 51] width 53 height 19
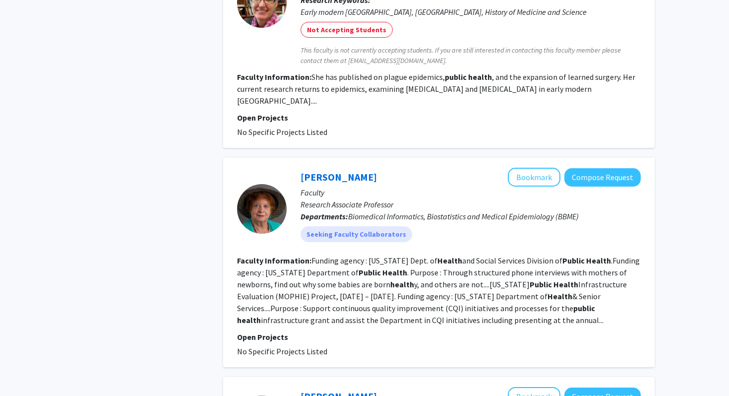
scroll to position [1923, 0]
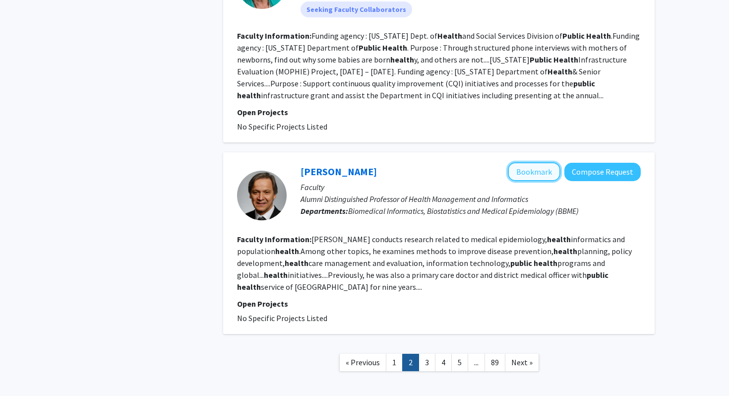
click at [526, 162] on button "Bookmark" at bounding box center [534, 171] width 53 height 19
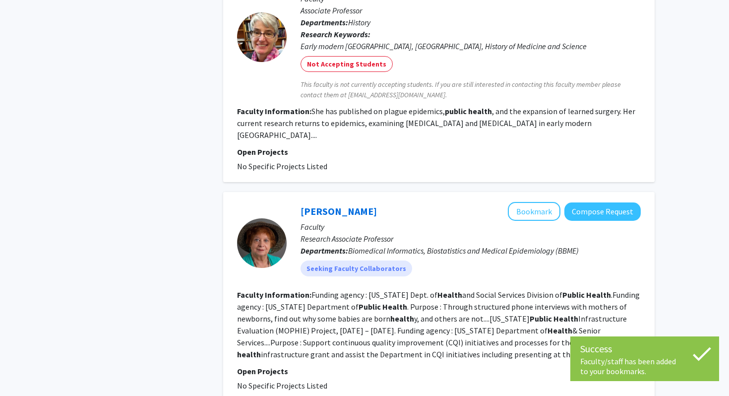
scroll to position [1663, 0]
click at [524, 202] on button "Bookmark" at bounding box center [534, 211] width 53 height 19
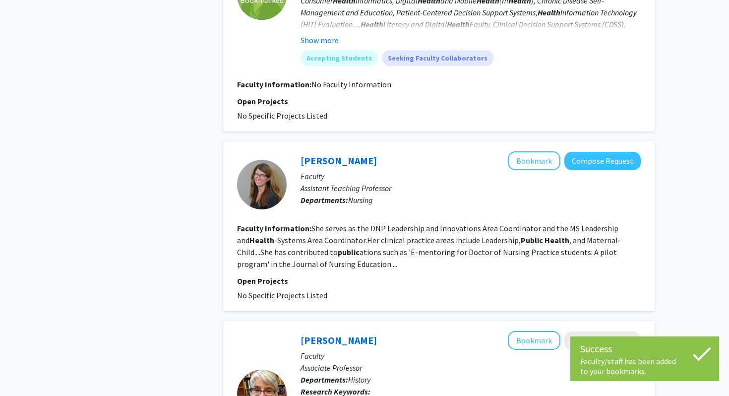
scroll to position [1304, 0]
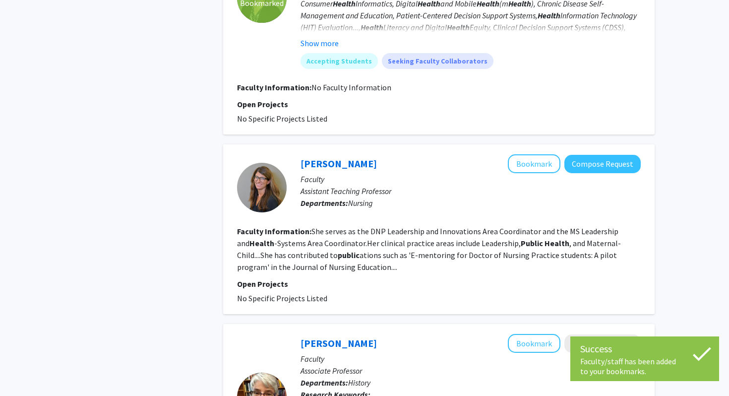
click at [634, 278] on p "Open Projects" at bounding box center [438, 284] width 403 height 12
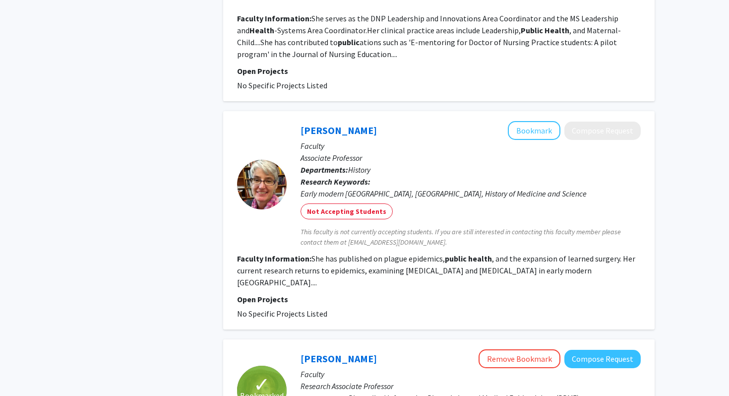
scroll to position [1923, 0]
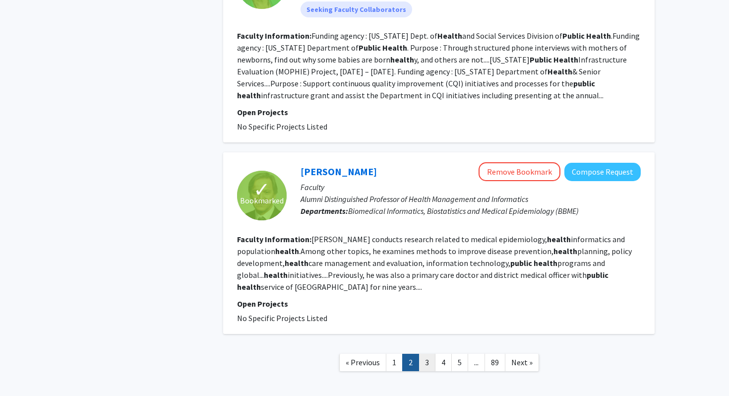
click at [430, 353] on link "3" at bounding box center [426, 361] width 17 height 17
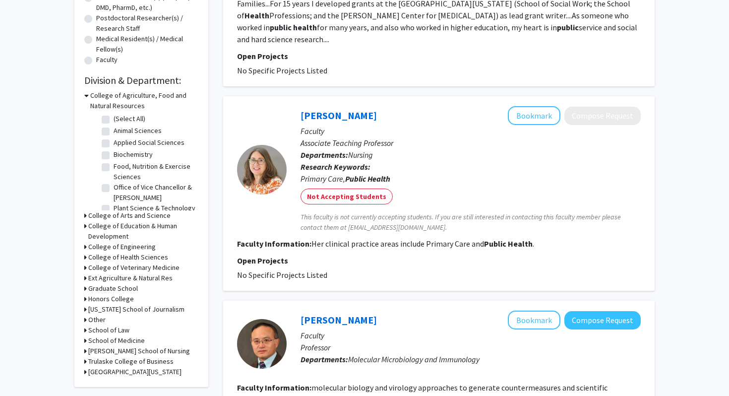
scroll to position [437, 0]
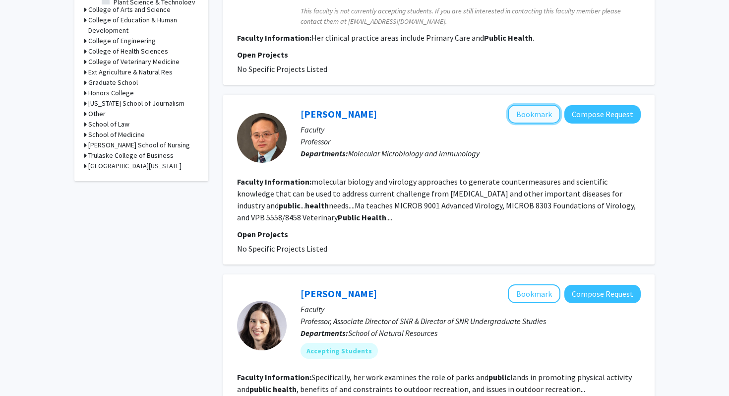
click at [523, 107] on button "Bookmark" at bounding box center [534, 114] width 53 height 19
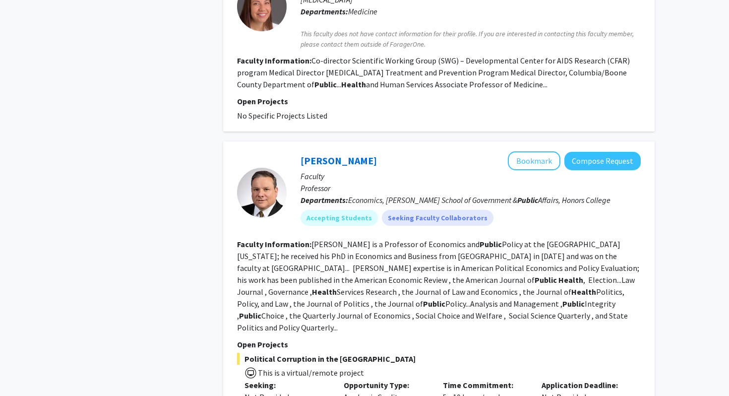
scroll to position [1181, 0]
